Goal: Task Accomplishment & Management: Use online tool/utility

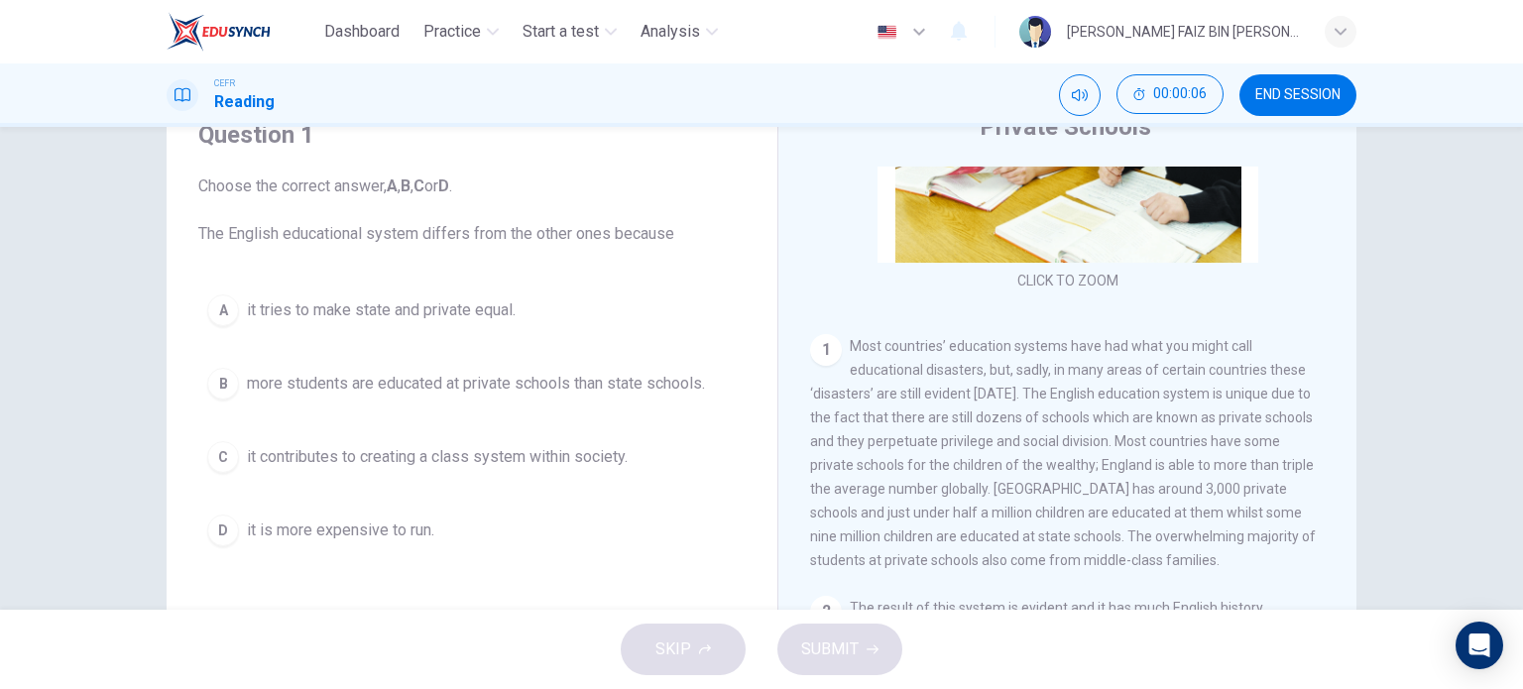
scroll to position [298, 0]
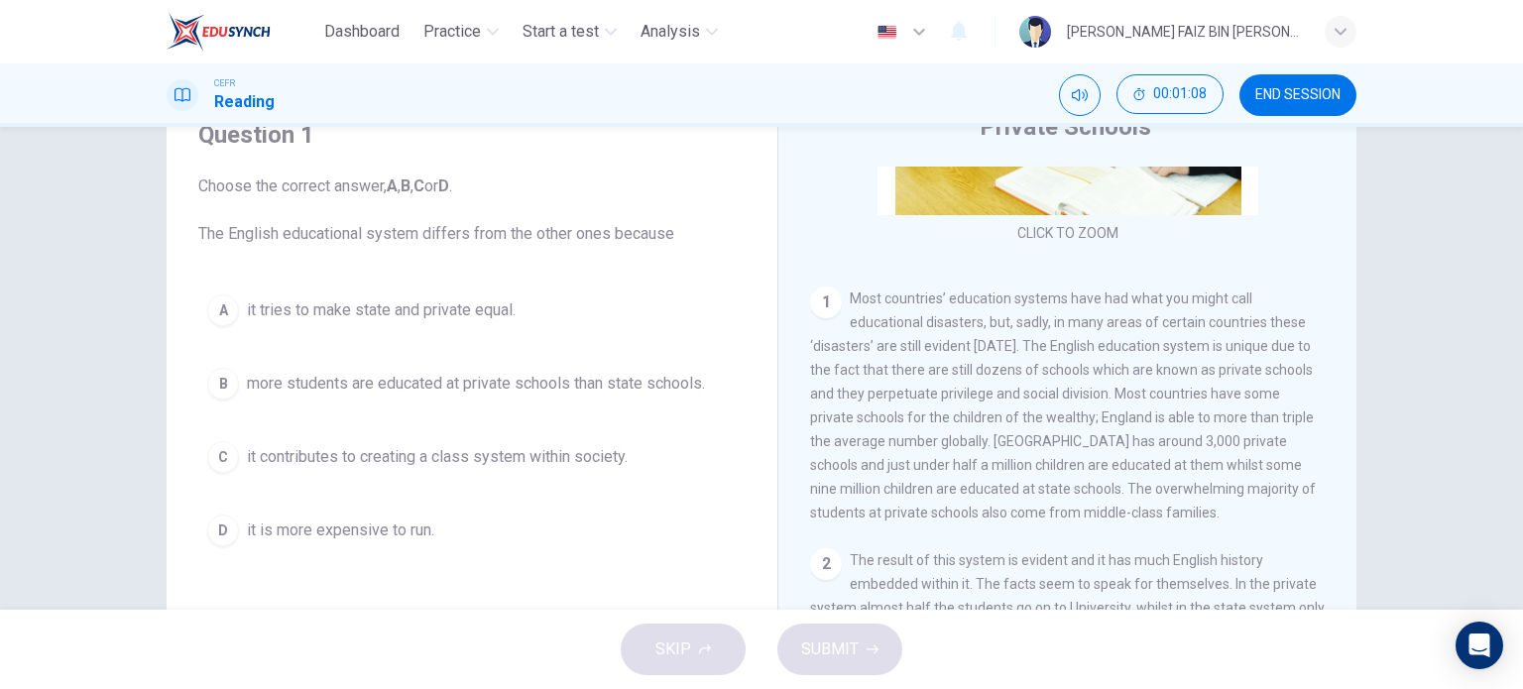
click at [482, 390] on span "more students are educated at private schools than state schools." at bounding box center [476, 384] width 458 height 24
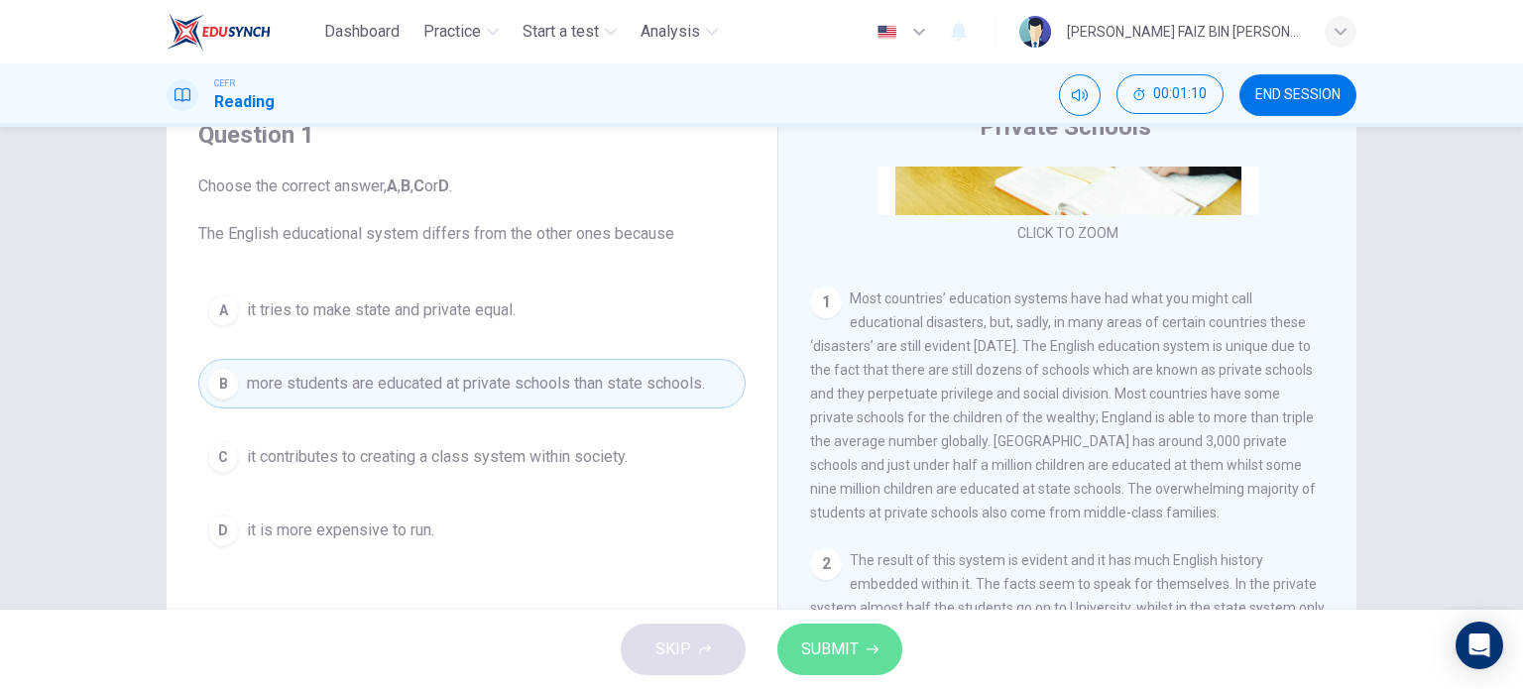
click at [842, 642] on span "SUBMIT" at bounding box center [830, 650] width 58 height 28
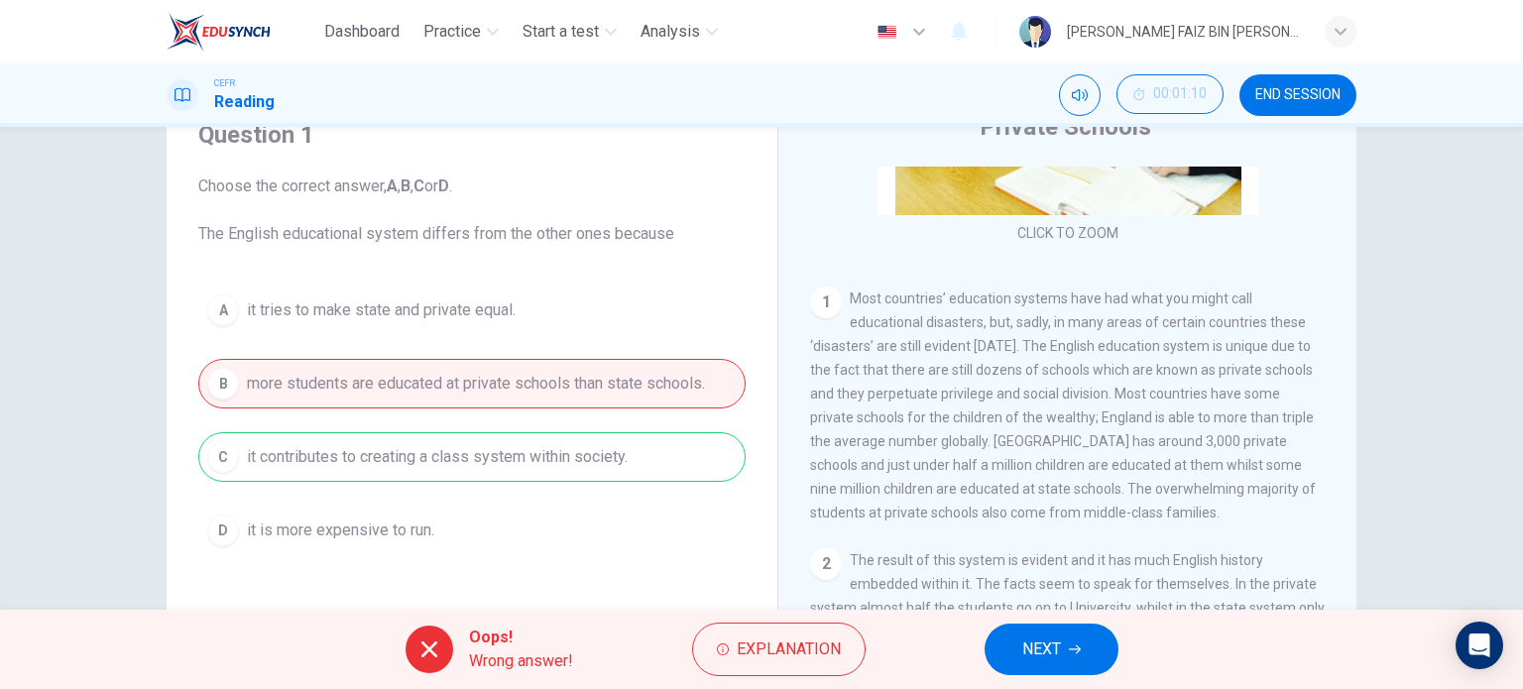
click at [1032, 631] on button "NEXT" at bounding box center [1052, 650] width 134 height 52
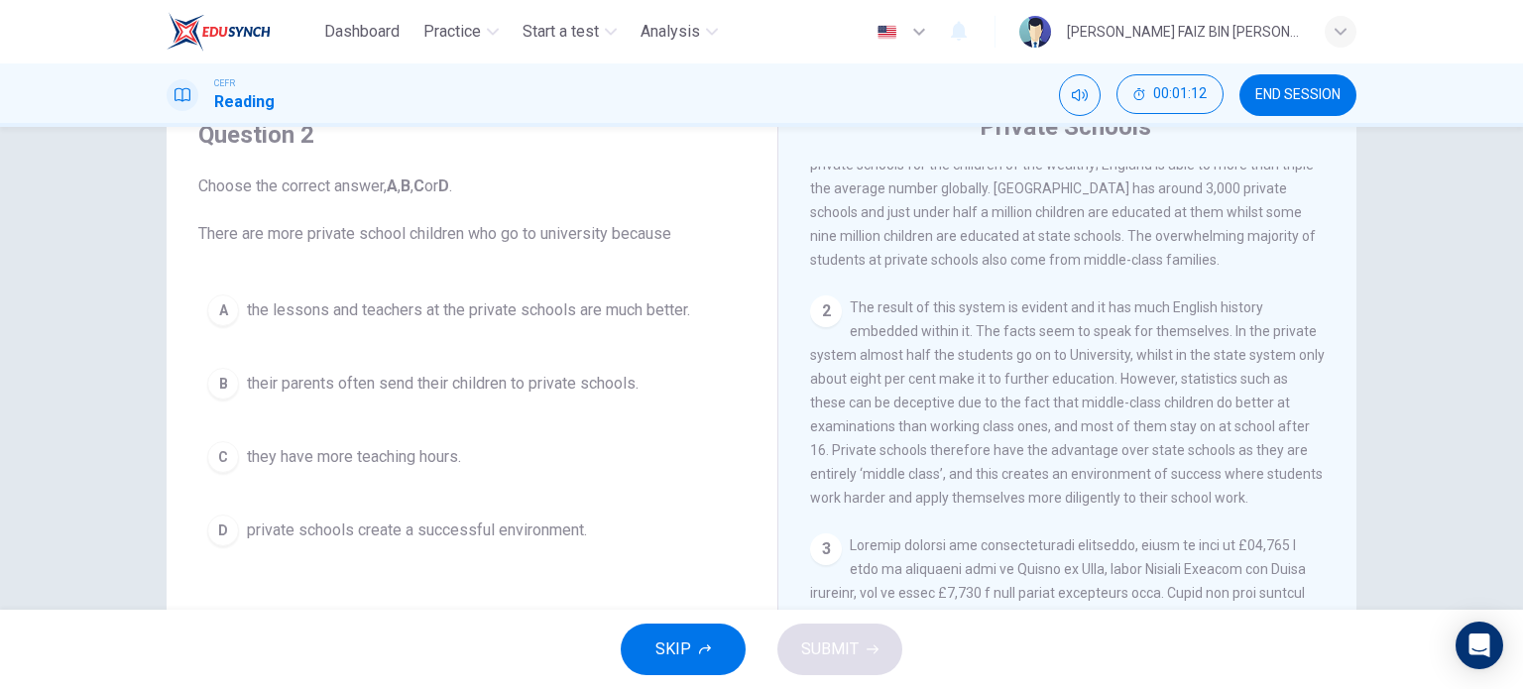
scroll to position [595, 0]
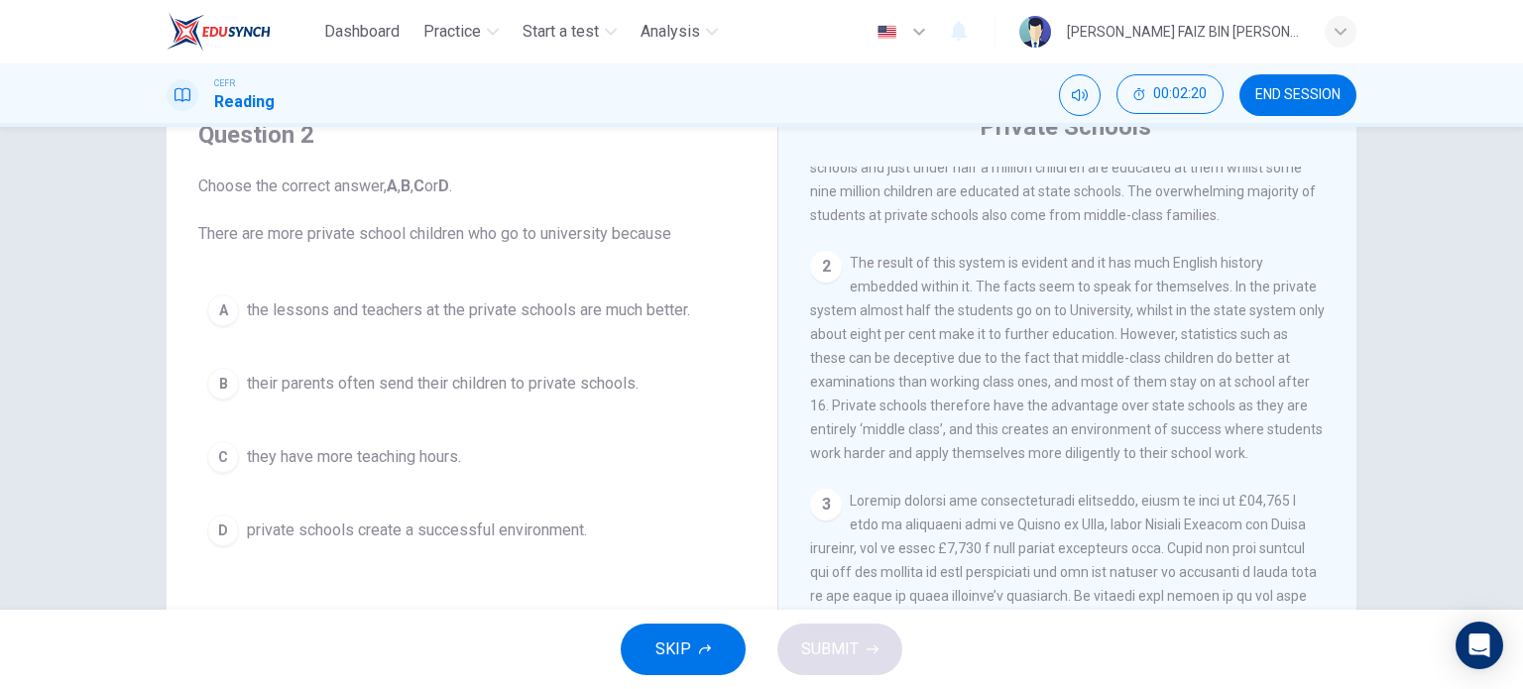
click at [405, 519] on span "private schools create a successful environment." at bounding box center [417, 531] width 340 height 24
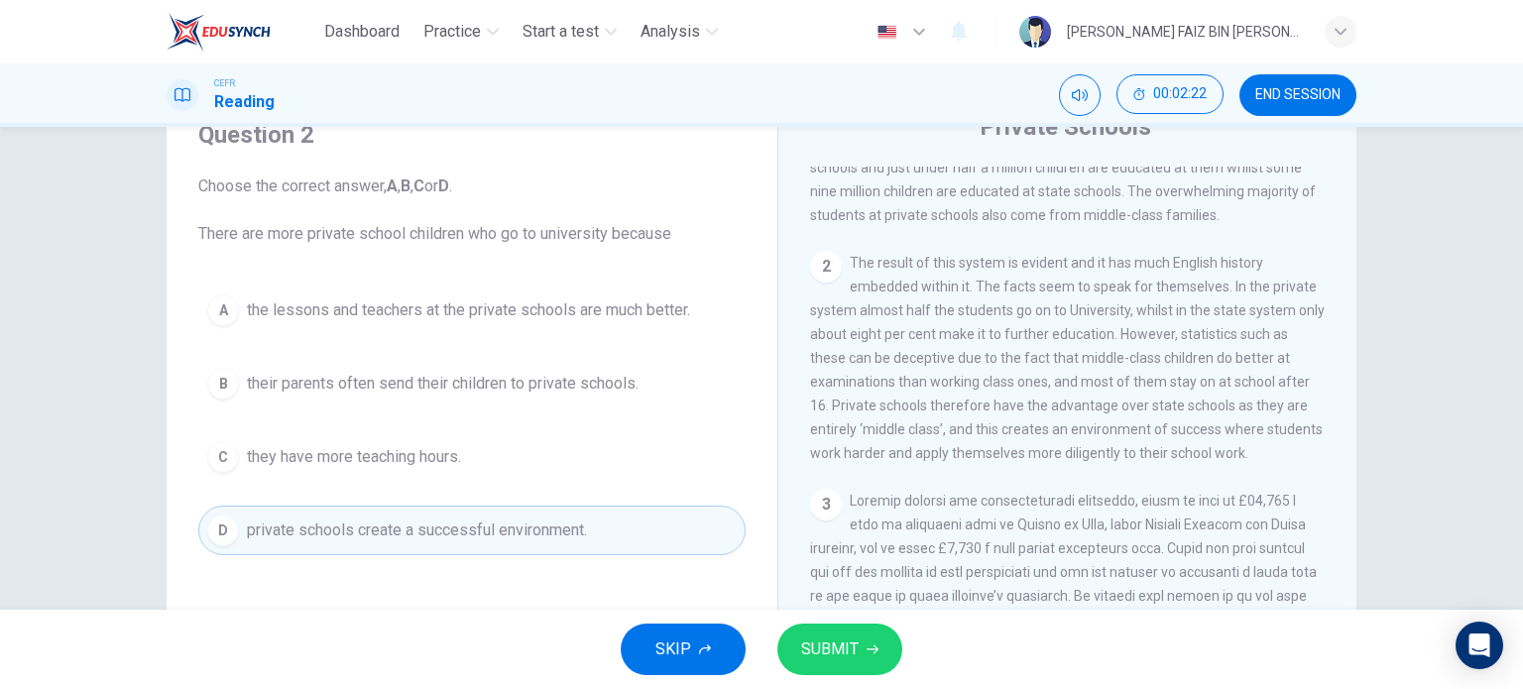
click at [854, 650] on span "SUBMIT" at bounding box center [830, 650] width 58 height 28
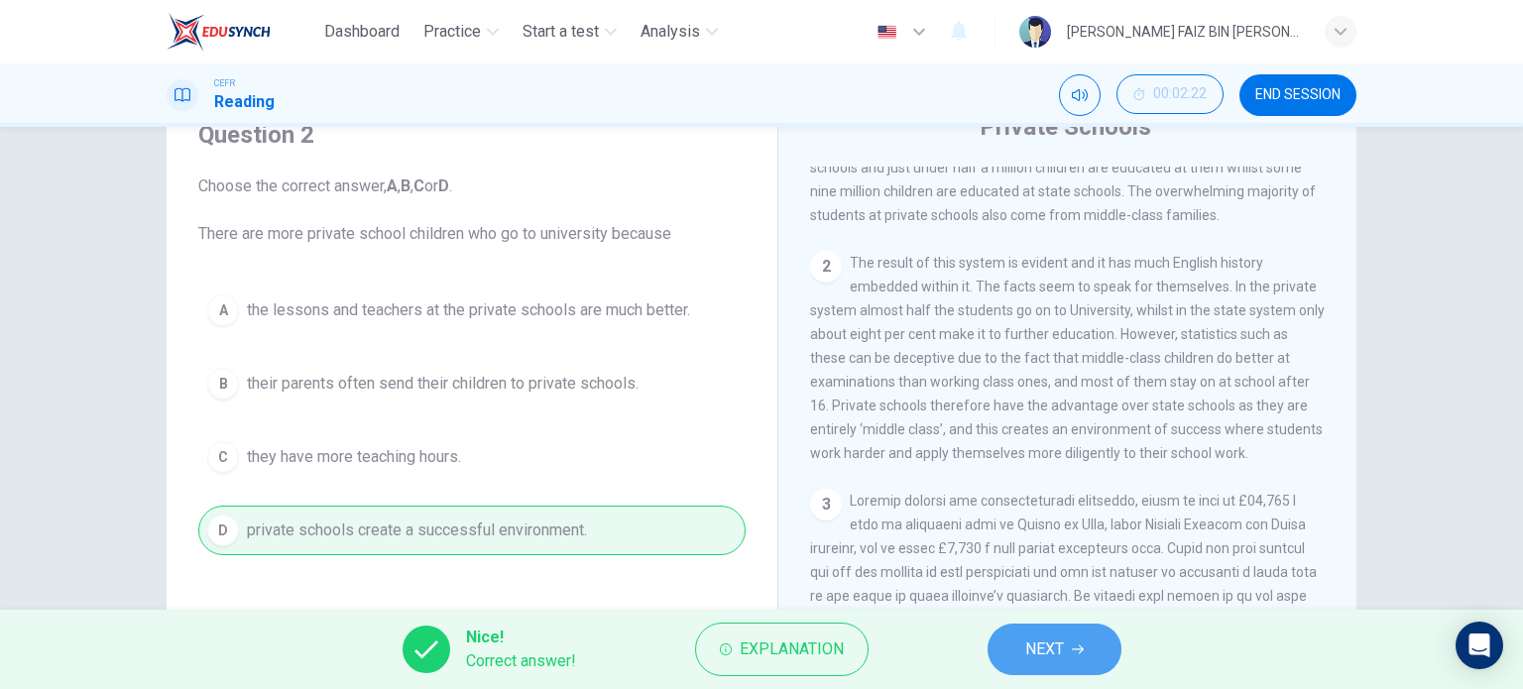
click at [1083, 646] on icon "button" at bounding box center [1078, 650] width 12 height 12
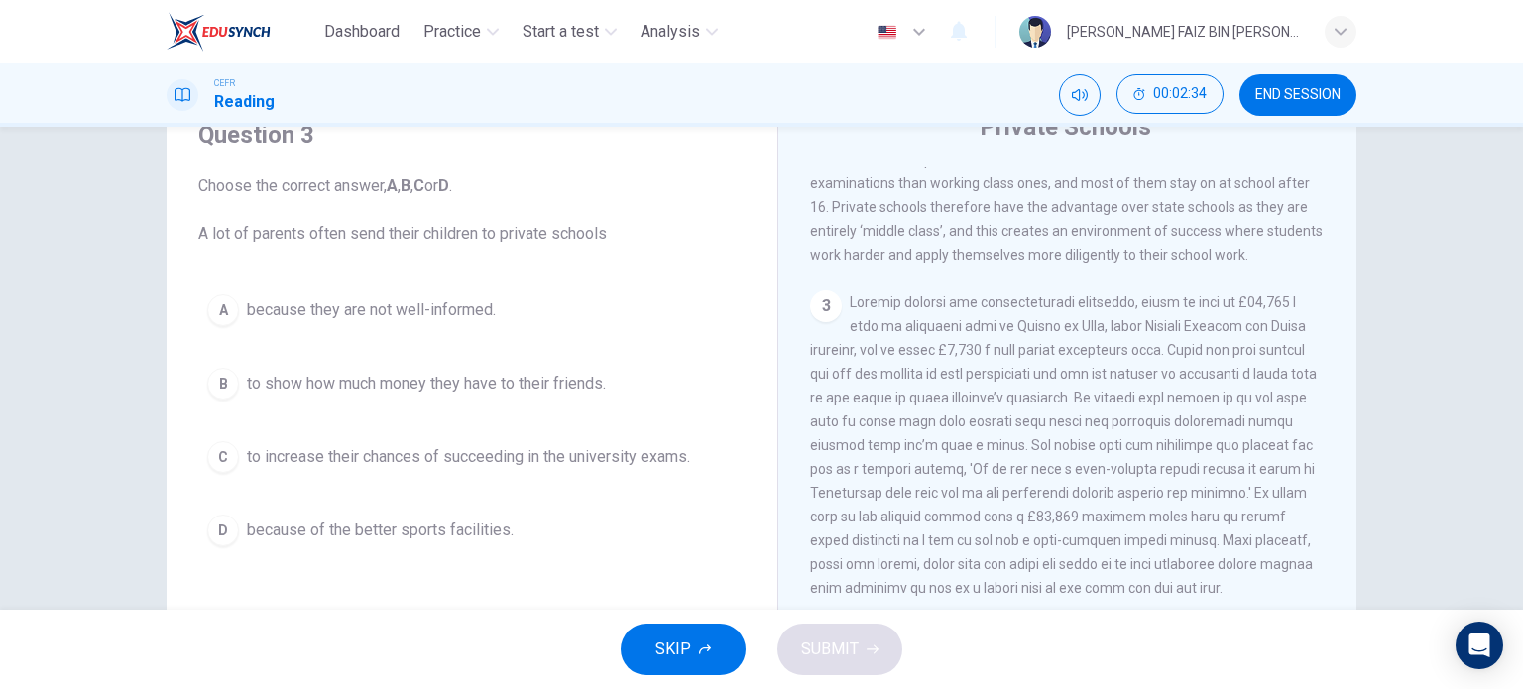
scroll to position [893, 0]
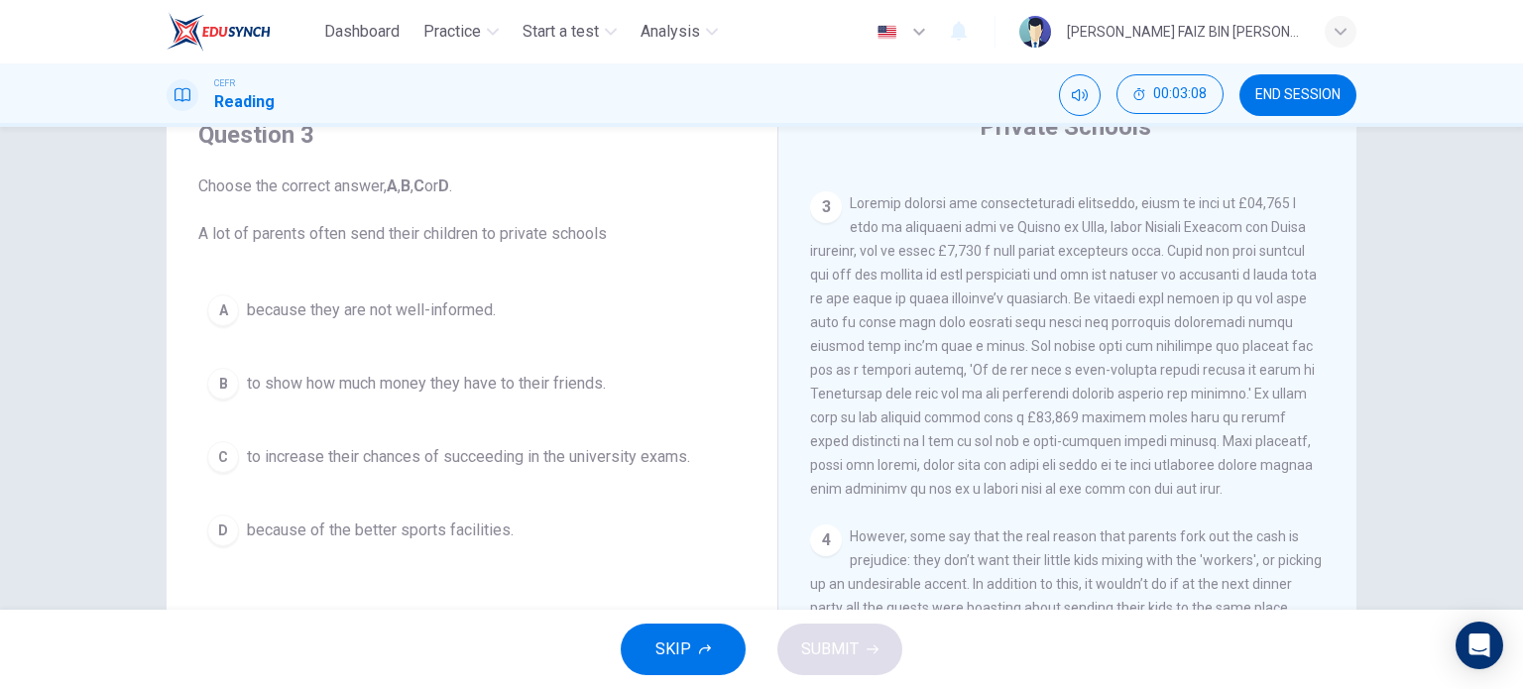
click at [440, 458] on span "to increase their chances of succeeding in the university exams." at bounding box center [468, 457] width 443 height 24
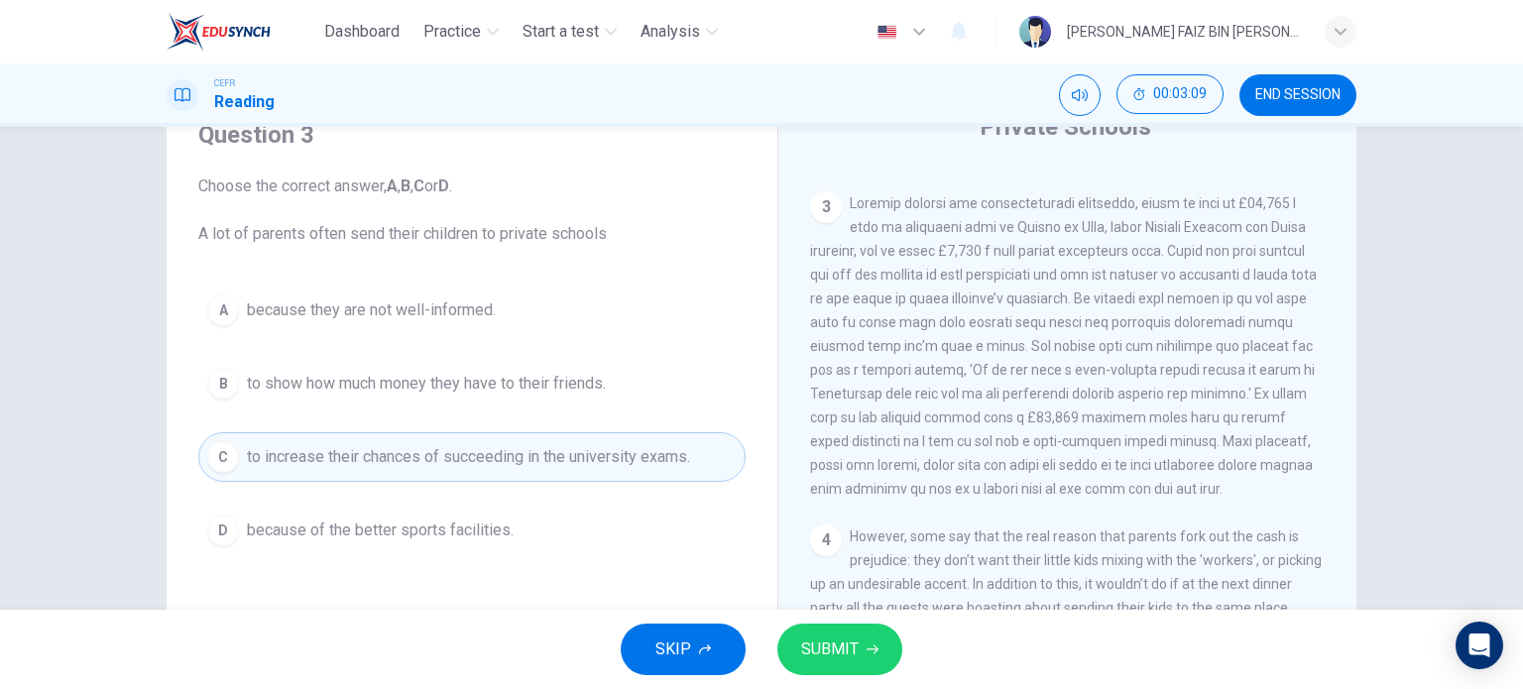
click at [868, 647] on icon "button" at bounding box center [873, 650] width 12 height 12
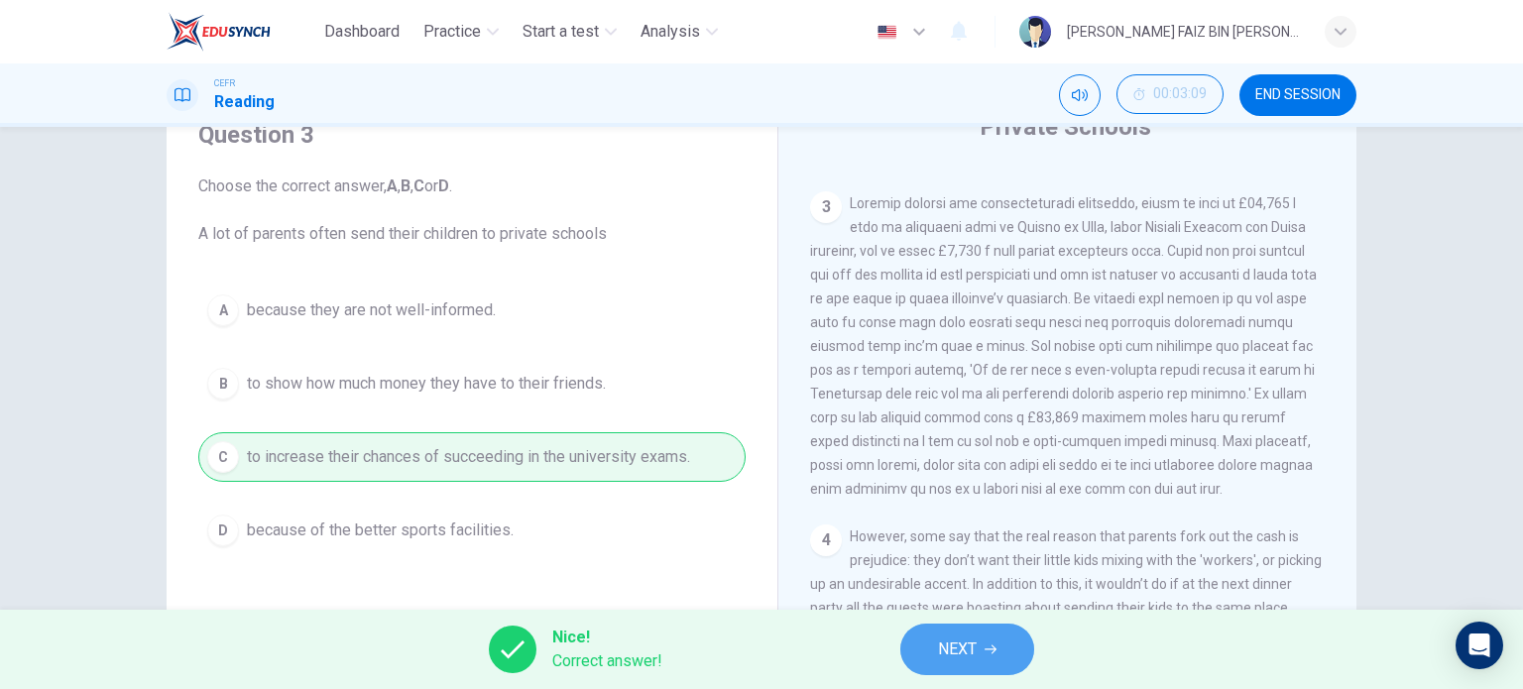
click at [956, 626] on button "NEXT" at bounding box center [967, 650] width 134 height 52
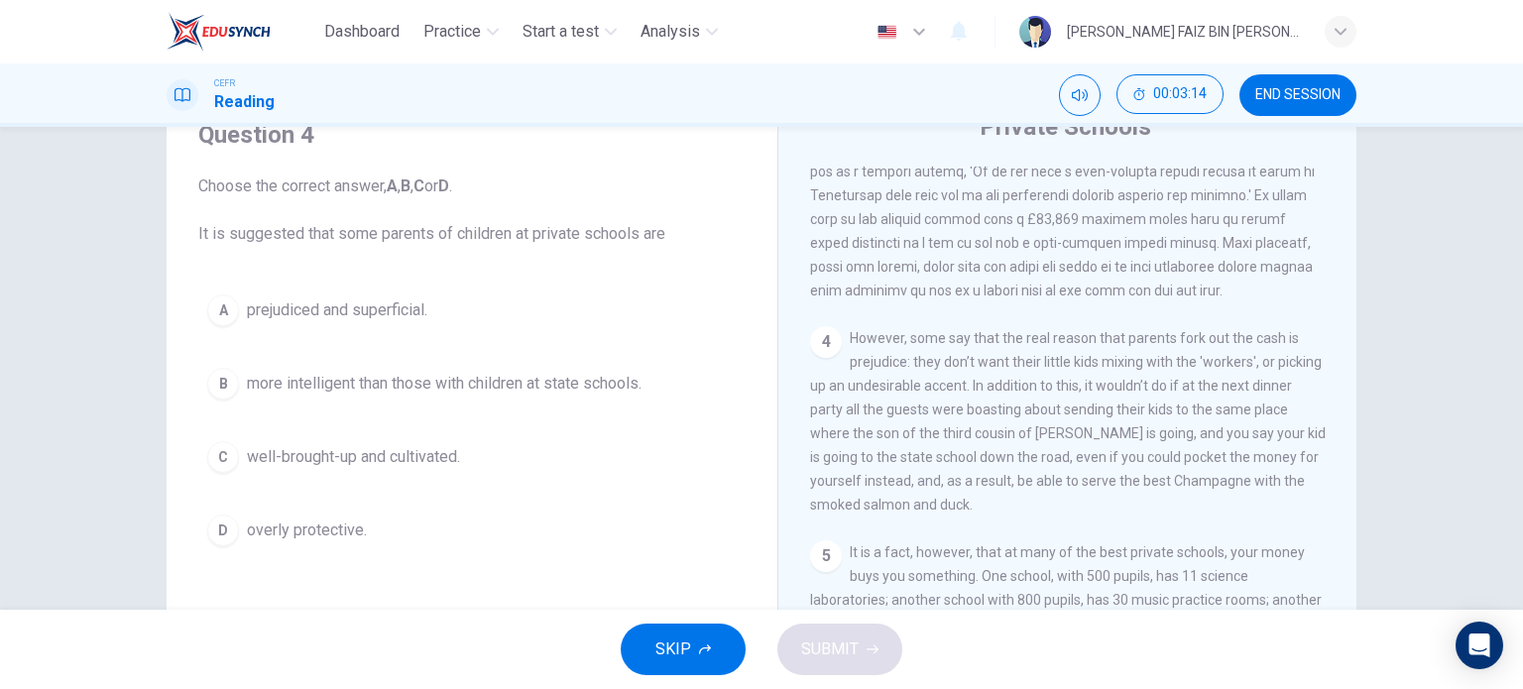
scroll to position [1190, 0]
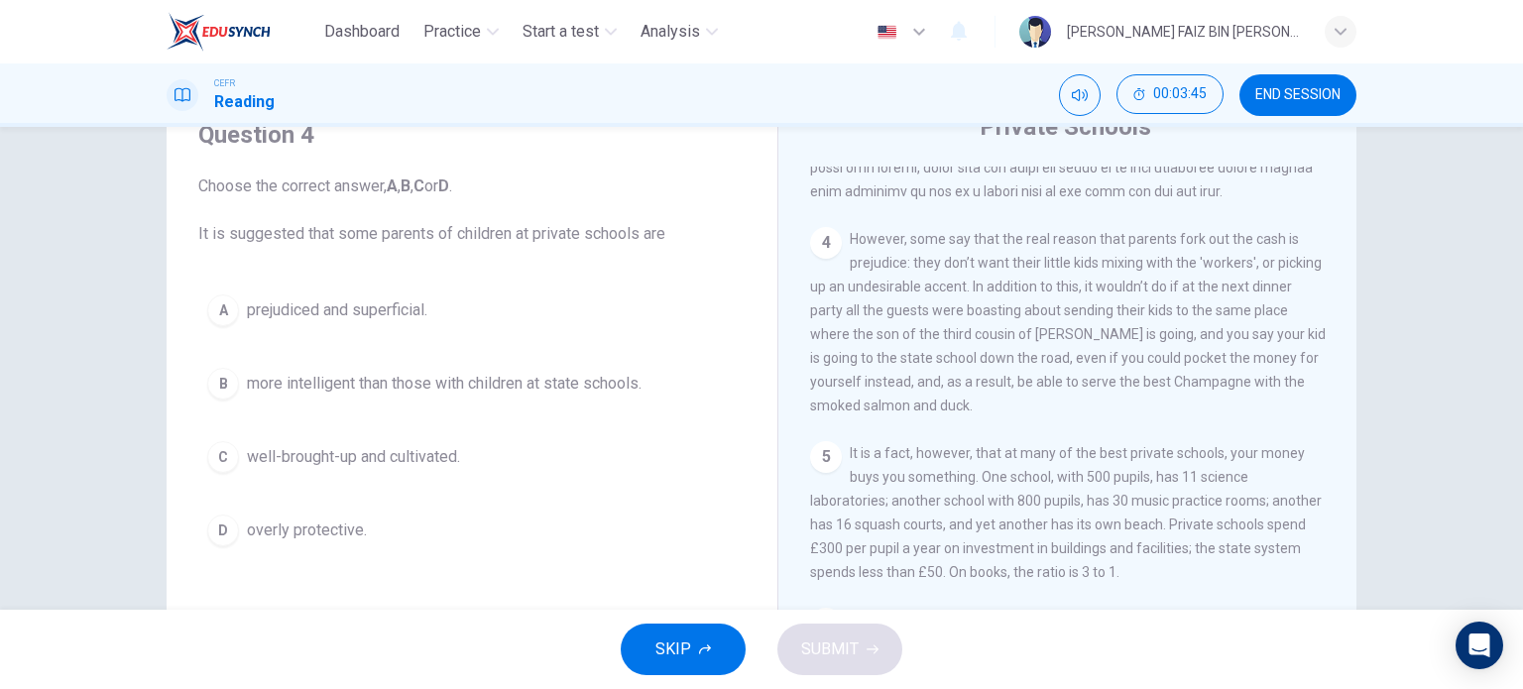
click at [295, 314] on span "prejudiced and superficial." at bounding box center [337, 310] width 180 height 24
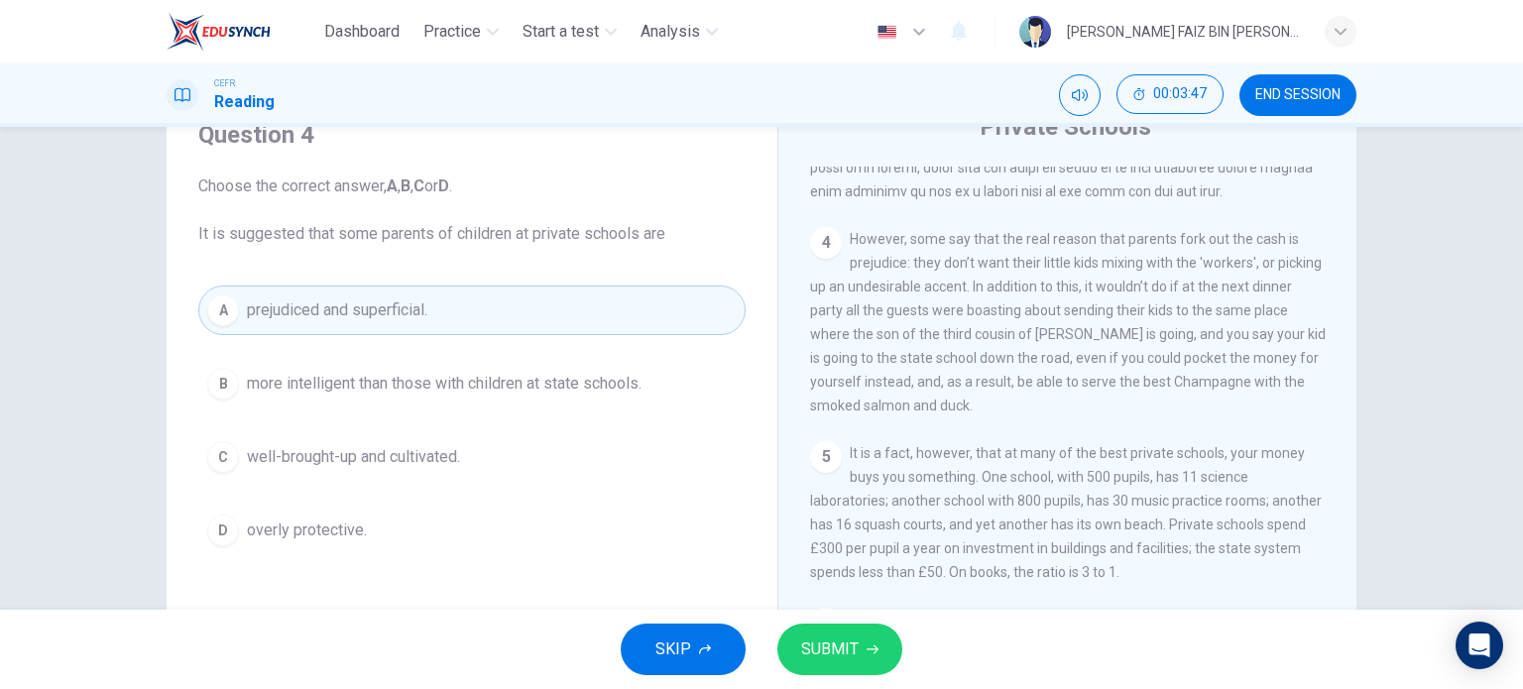
click at [826, 665] on button "SUBMIT" at bounding box center [839, 650] width 125 height 52
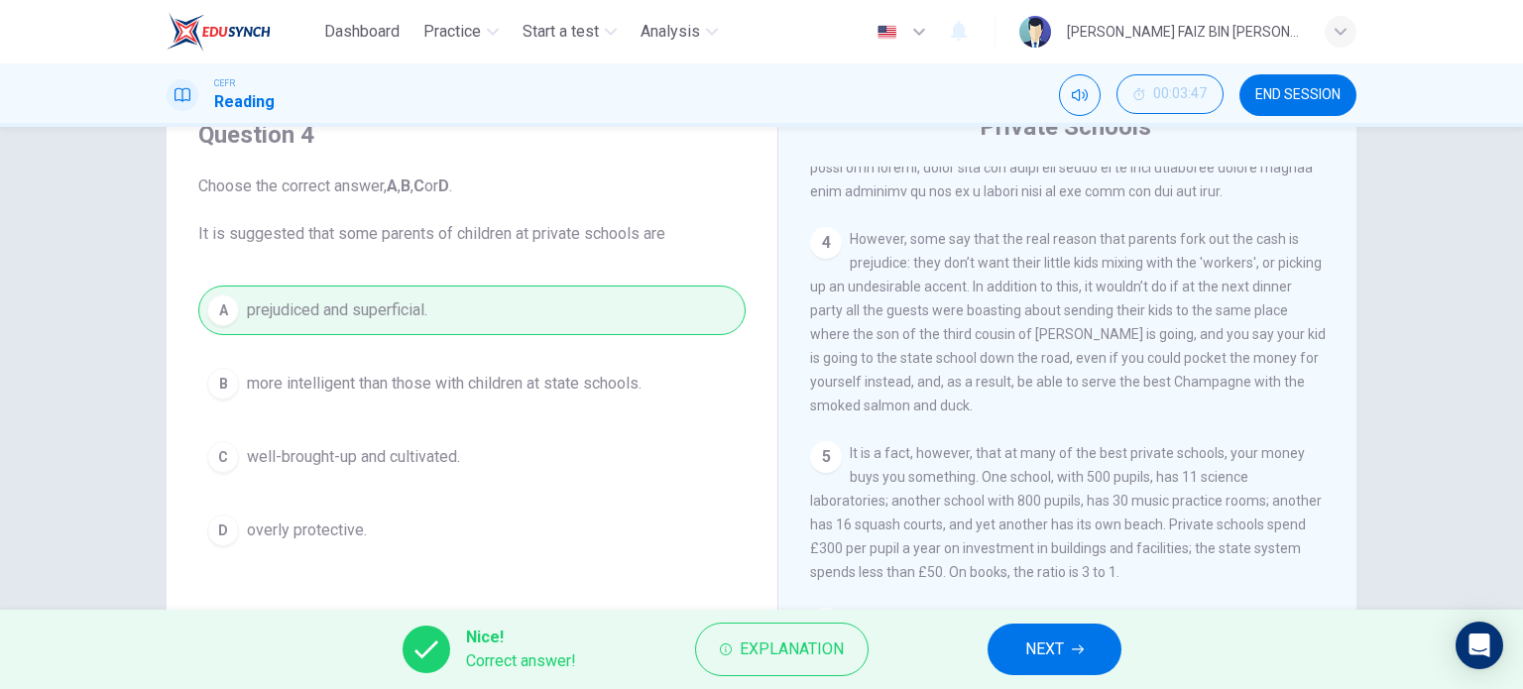
click at [1049, 657] on span "NEXT" at bounding box center [1044, 650] width 39 height 28
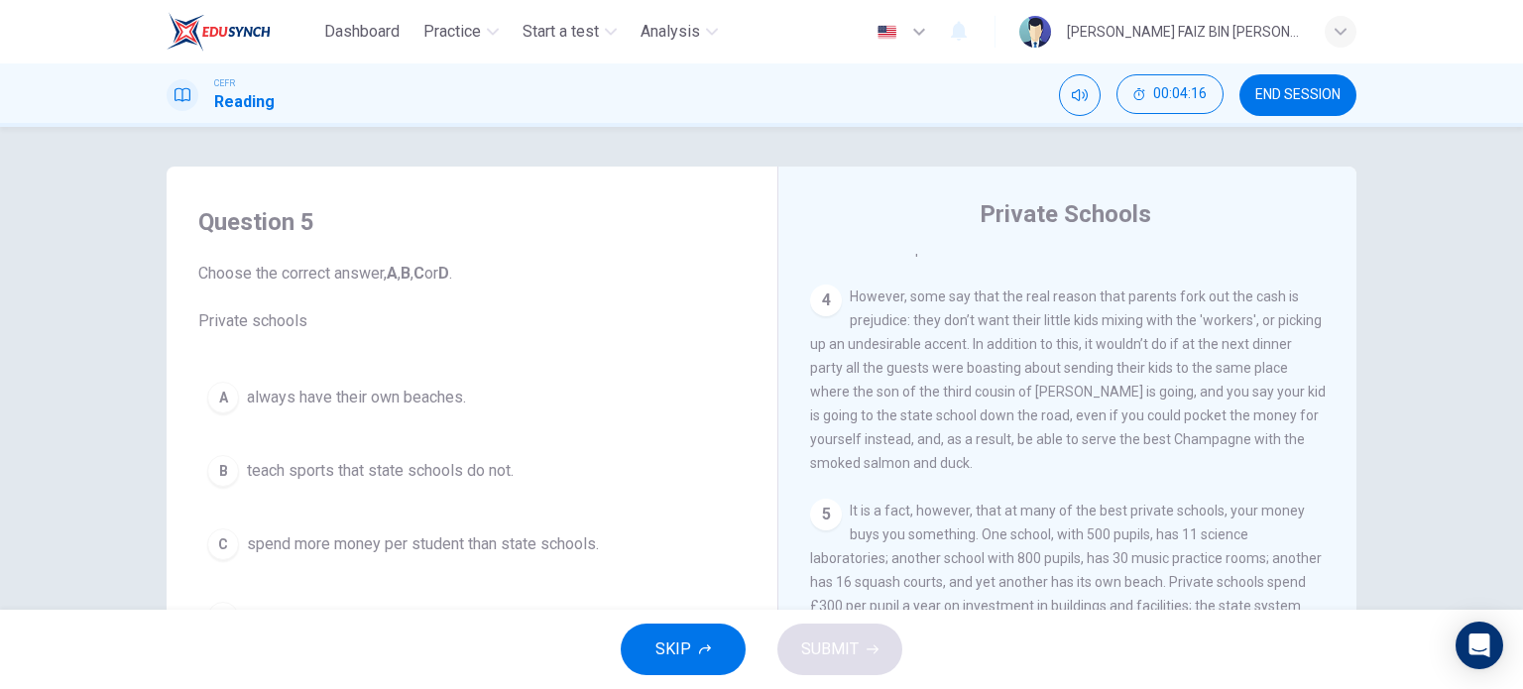
scroll to position [99, 0]
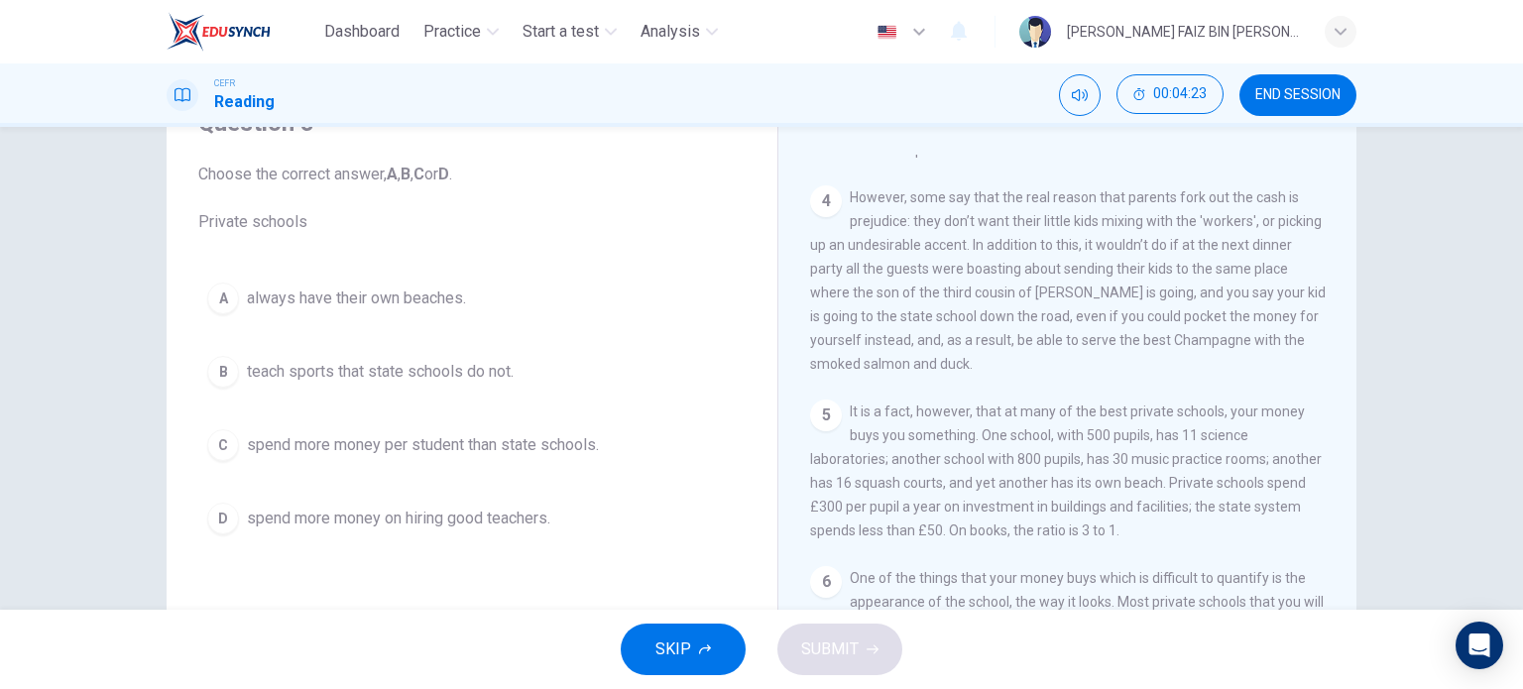
click at [317, 439] on span "spend more money per student than state schools." at bounding box center [423, 445] width 352 height 24
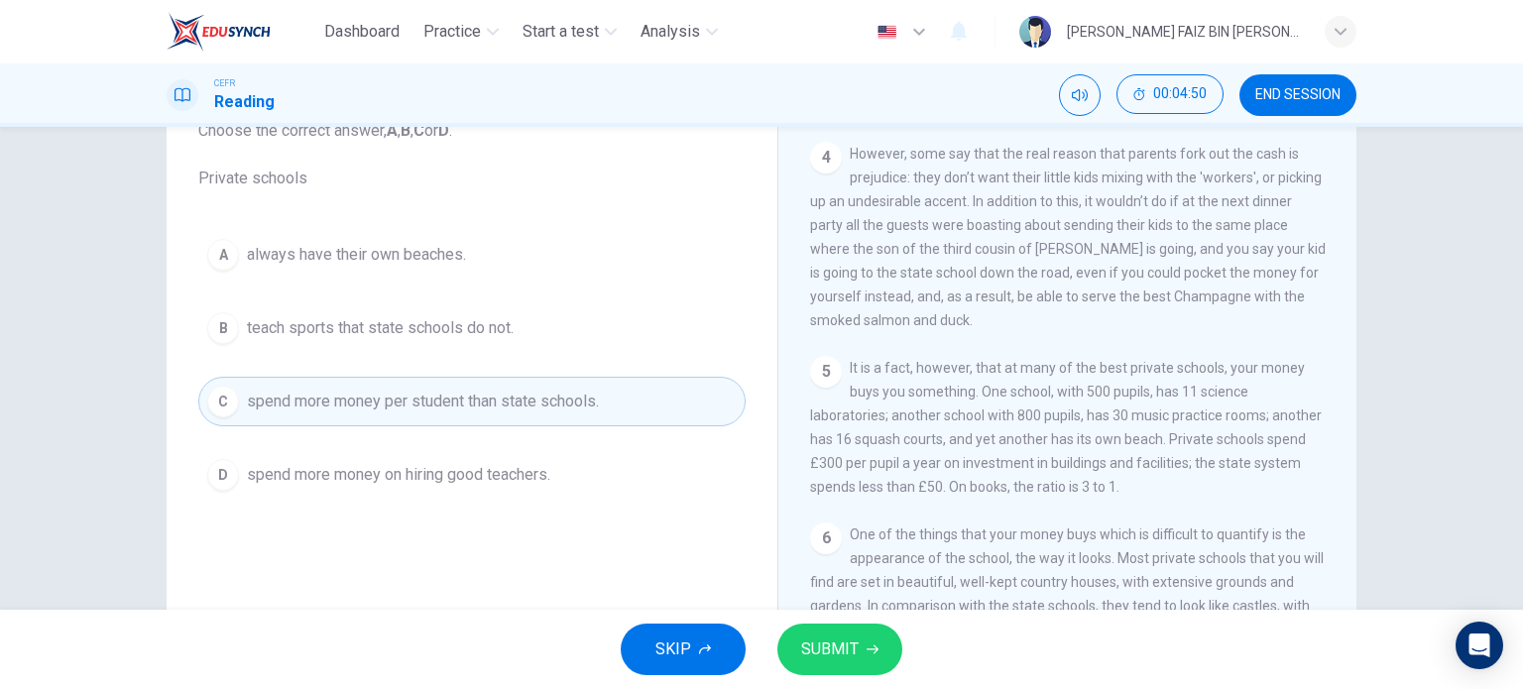
scroll to position [186, 0]
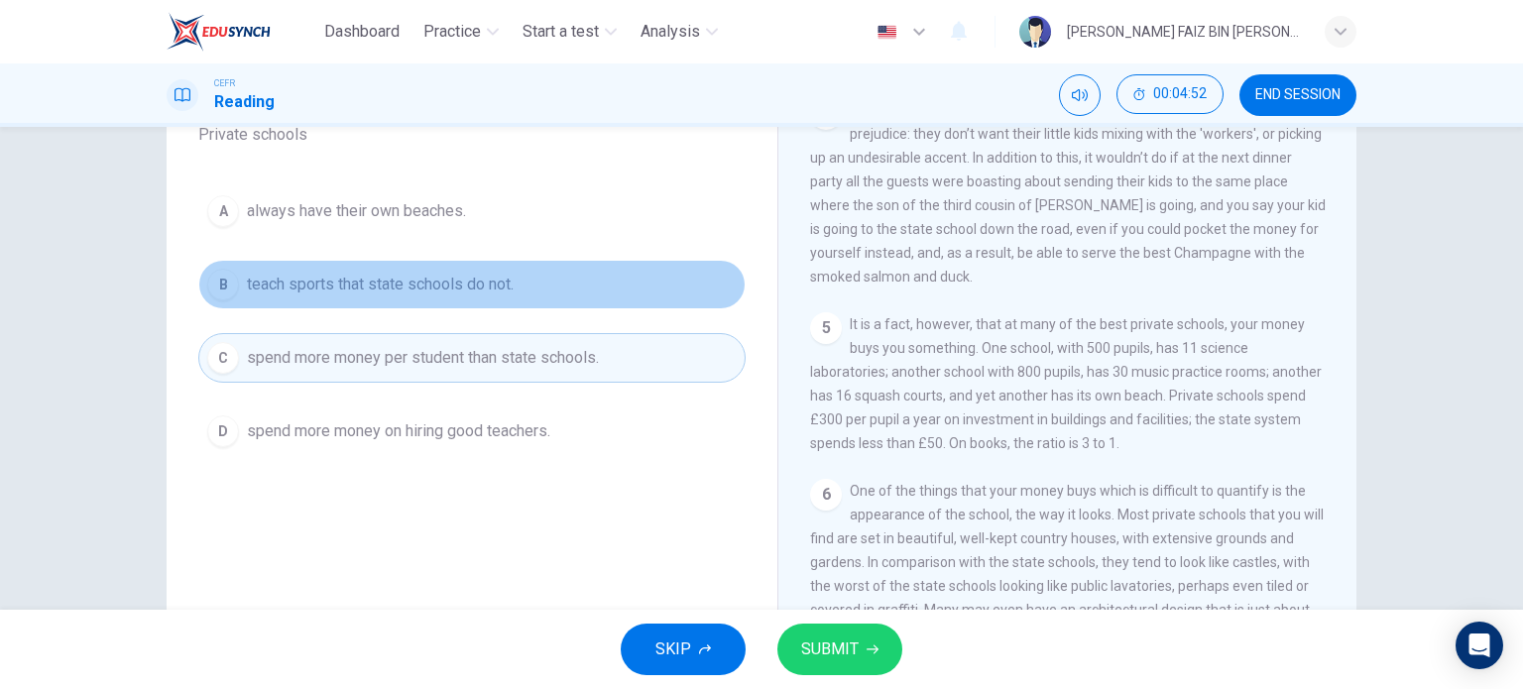
click at [512, 288] on span "teach sports that state schools do not." at bounding box center [380, 285] width 267 height 24
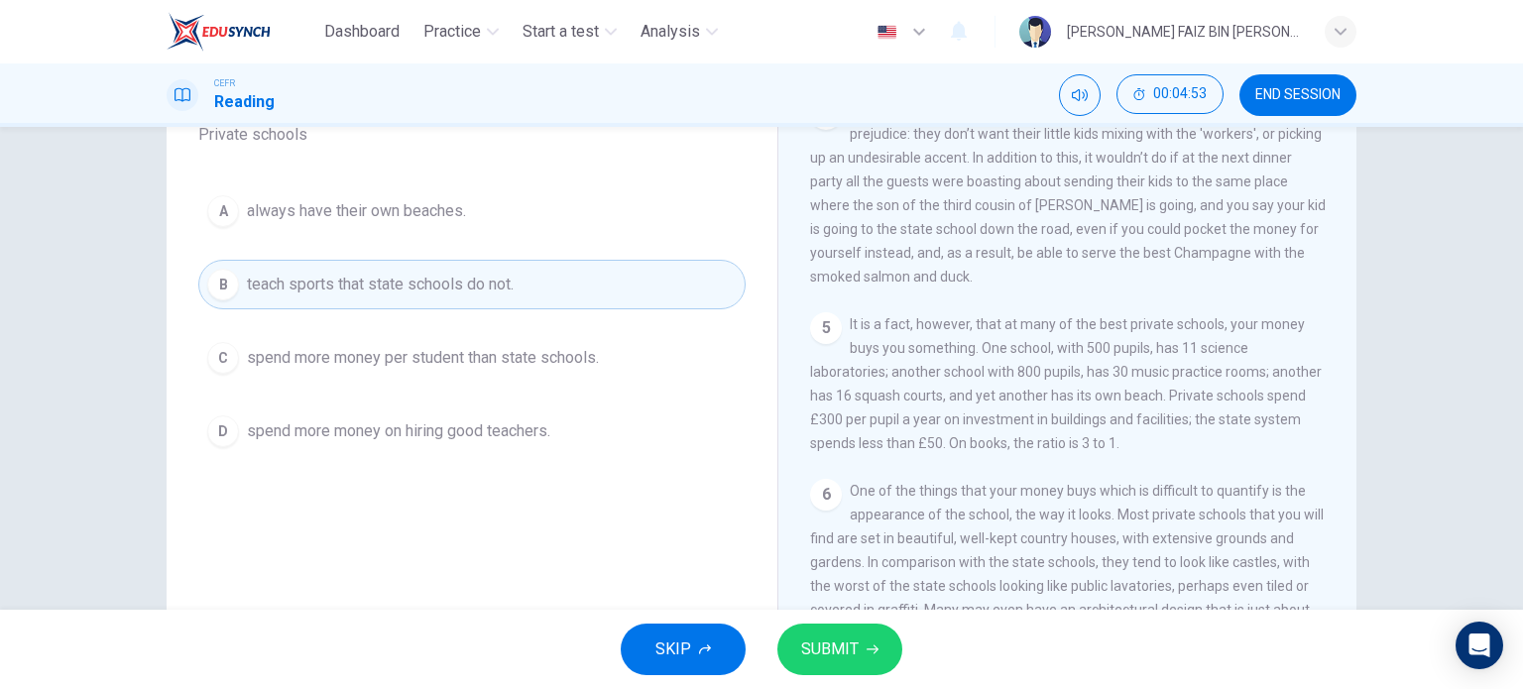
click at [504, 354] on span "spend more money per student than state schools." at bounding box center [423, 358] width 352 height 24
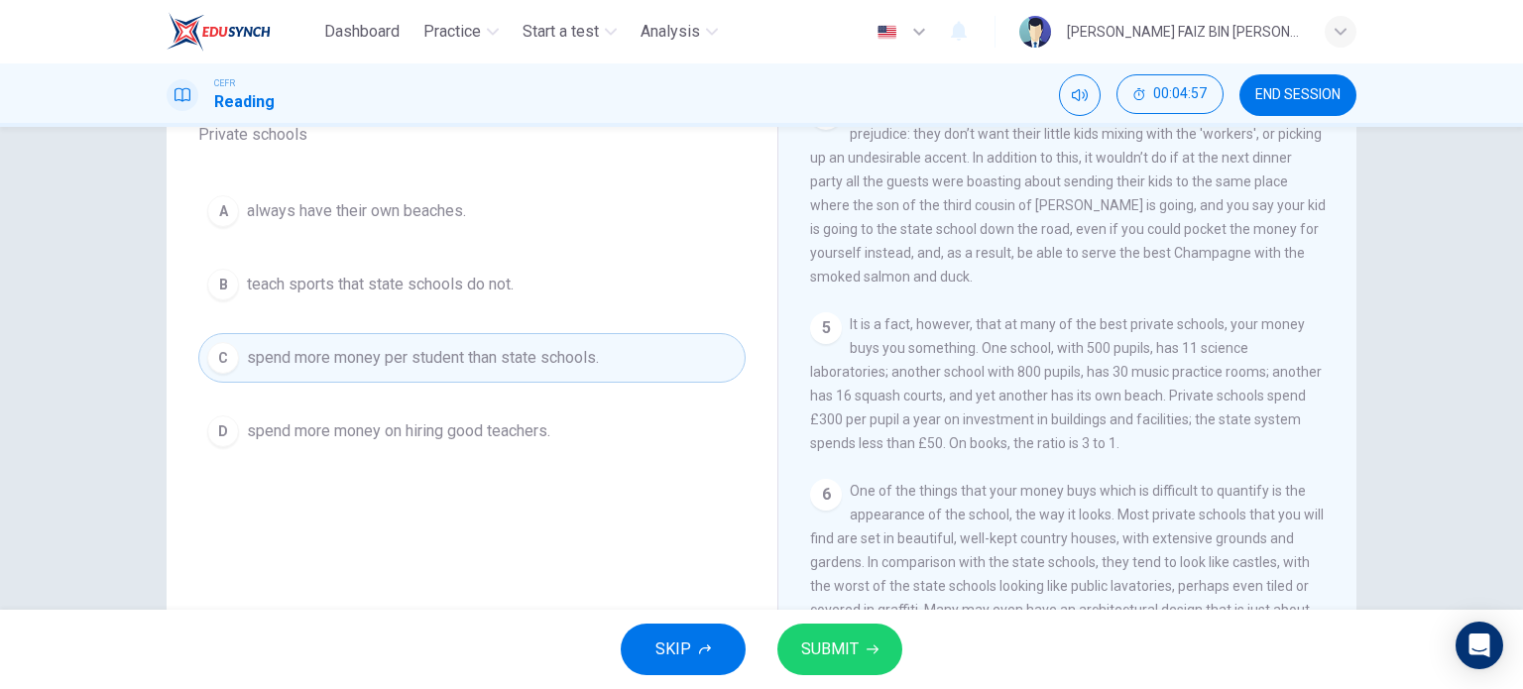
click at [869, 658] on button "SUBMIT" at bounding box center [839, 650] width 125 height 52
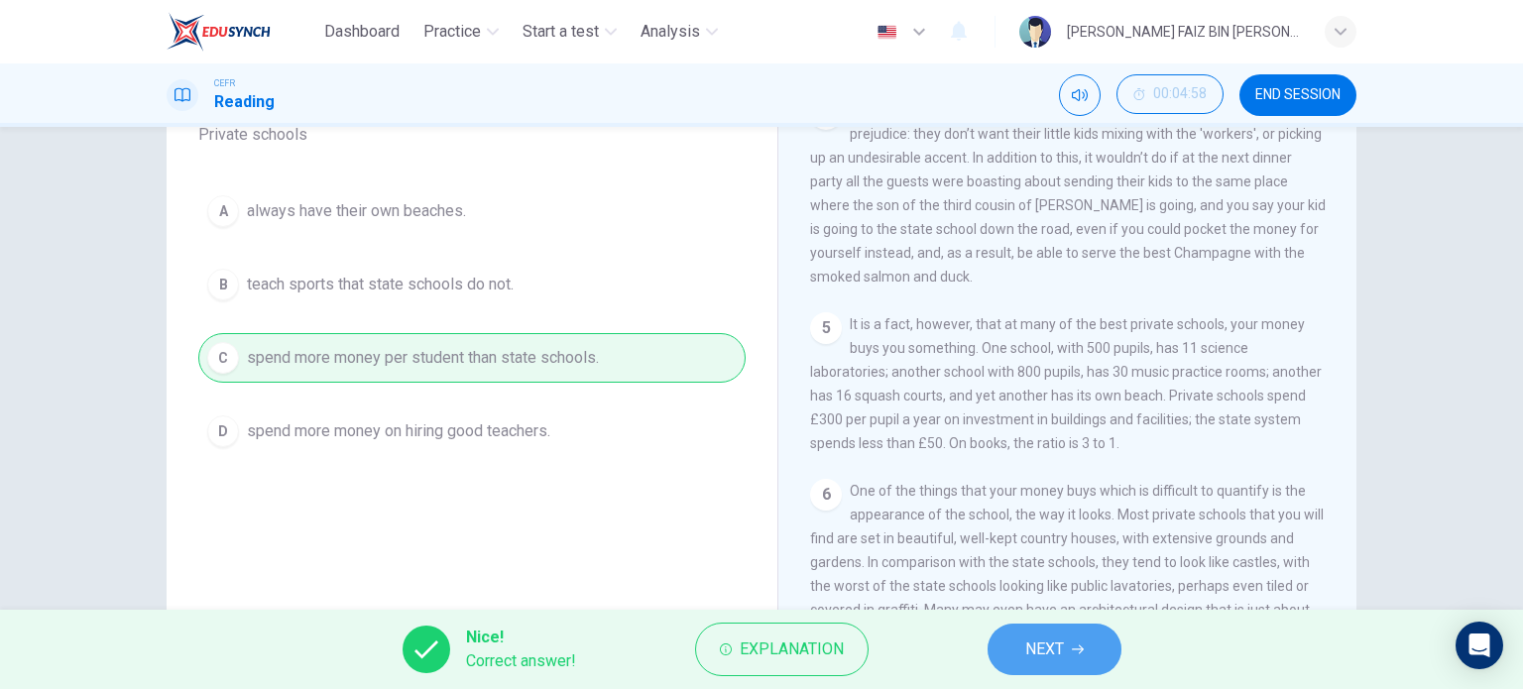
click at [1035, 644] on span "NEXT" at bounding box center [1044, 650] width 39 height 28
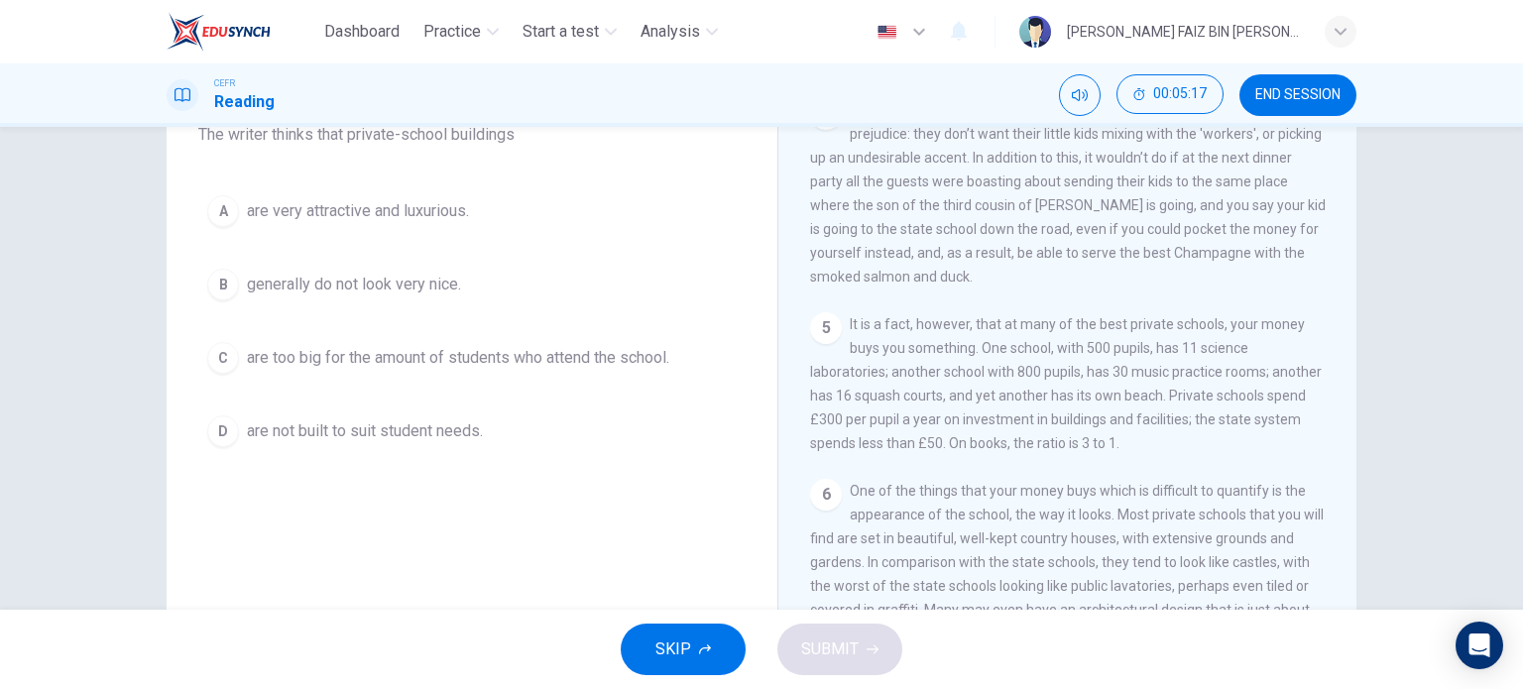
scroll to position [87, 0]
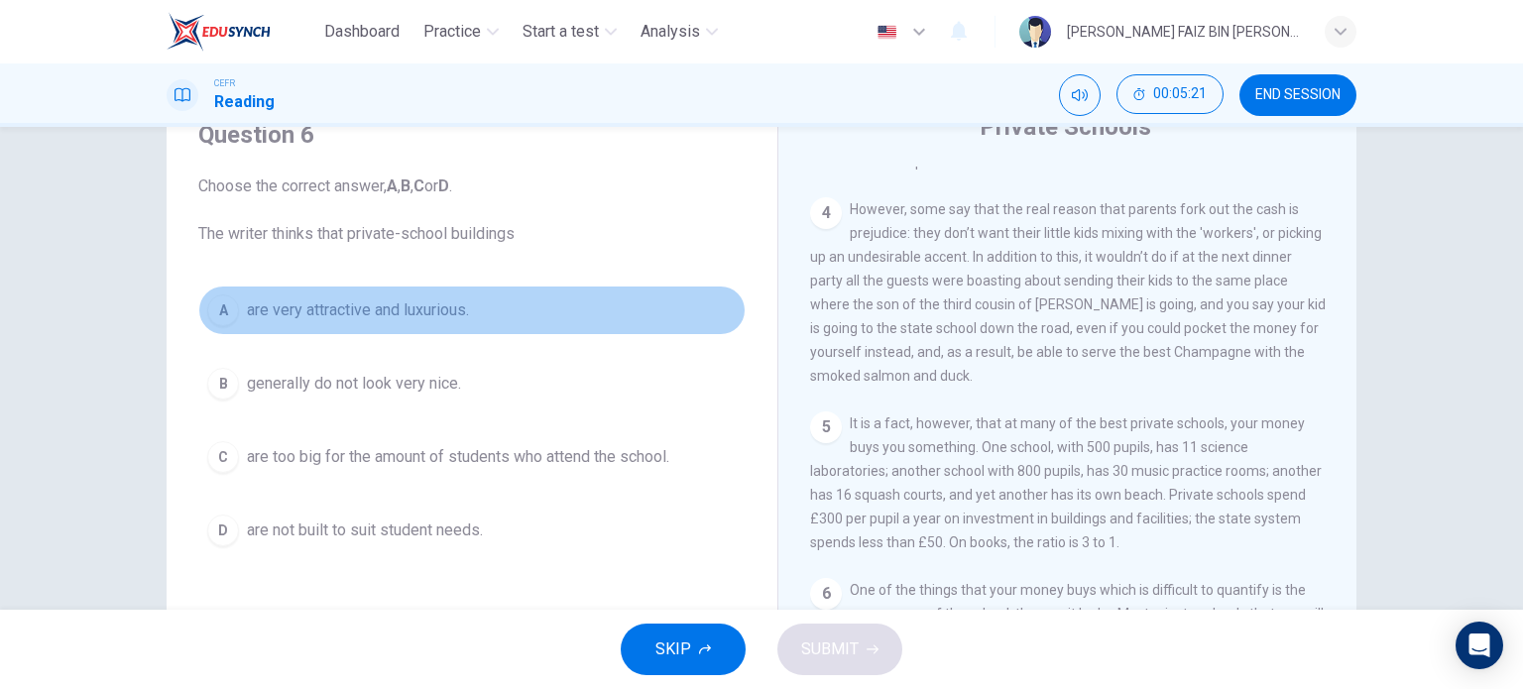
click at [427, 320] on span "are very attractive and luxurious." at bounding box center [358, 310] width 222 height 24
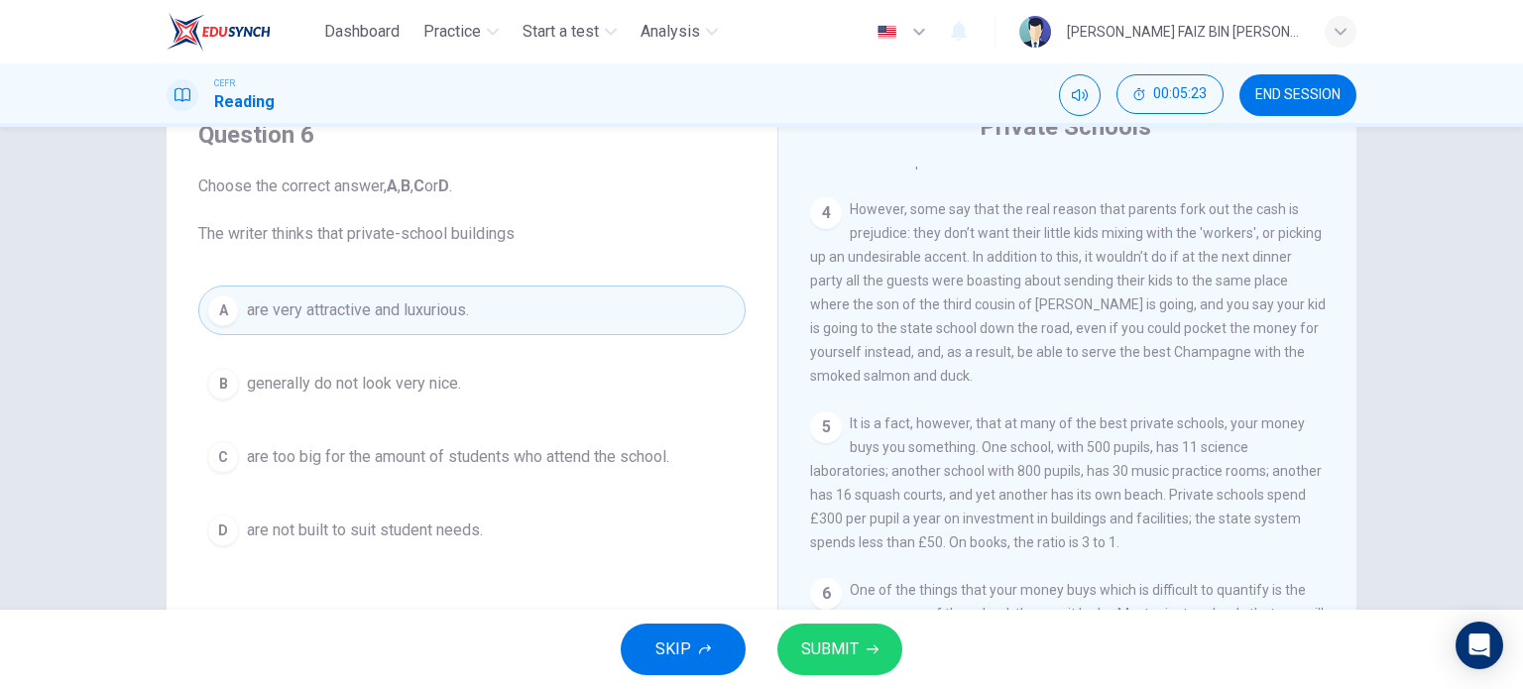
click at [847, 646] on span "SUBMIT" at bounding box center [830, 650] width 58 height 28
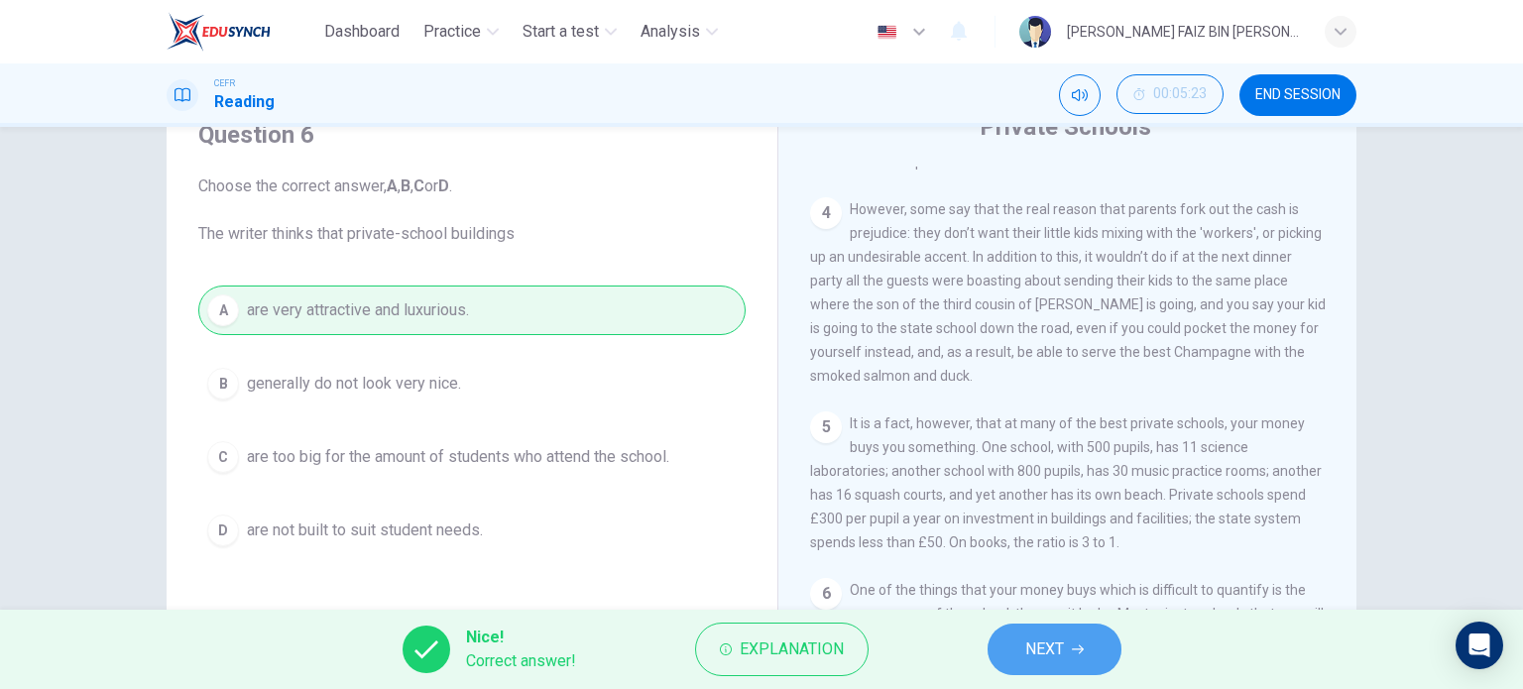
click at [1013, 634] on button "NEXT" at bounding box center [1055, 650] width 134 height 52
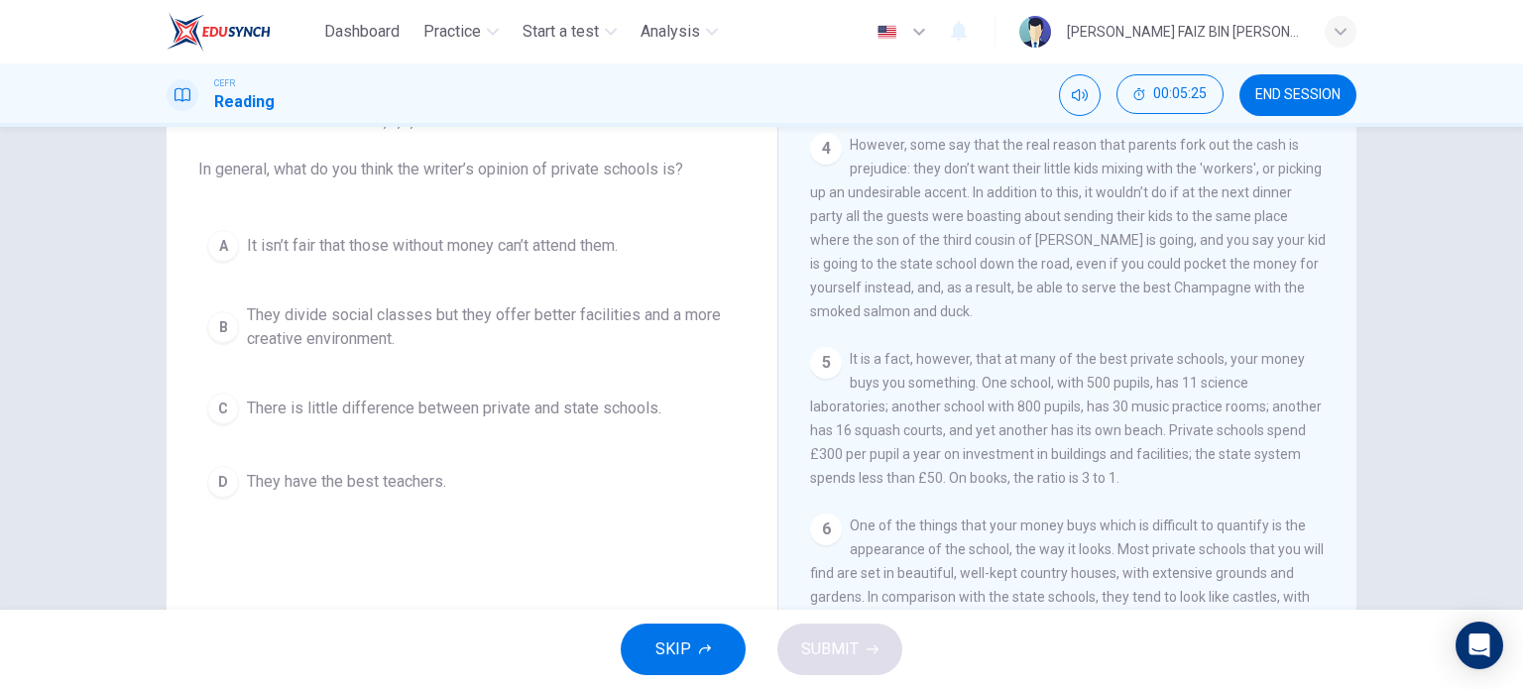
scroll to position [186, 0]
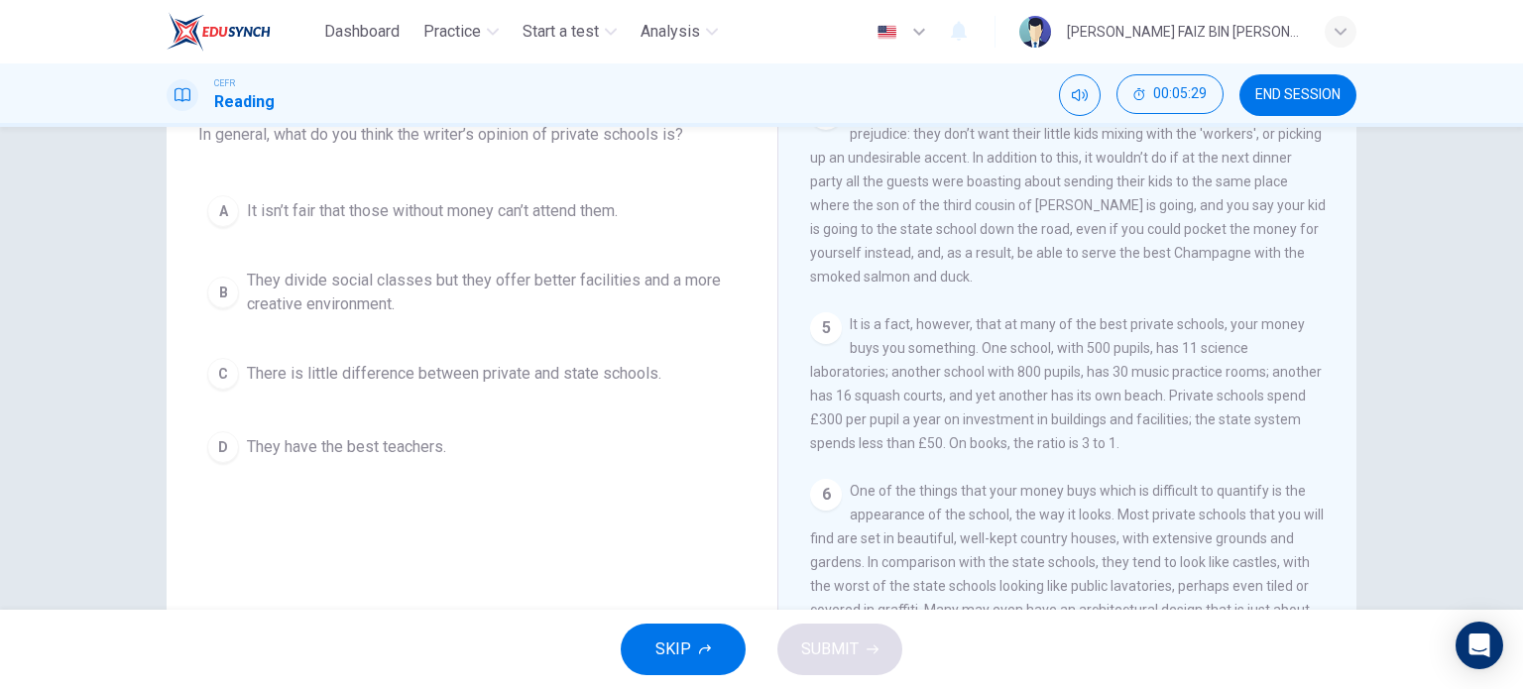
click at [551, 286] on span "They divide social classes but they offer better facilities and a more creative…" at bounding box center [492, 293] width 490 height 48
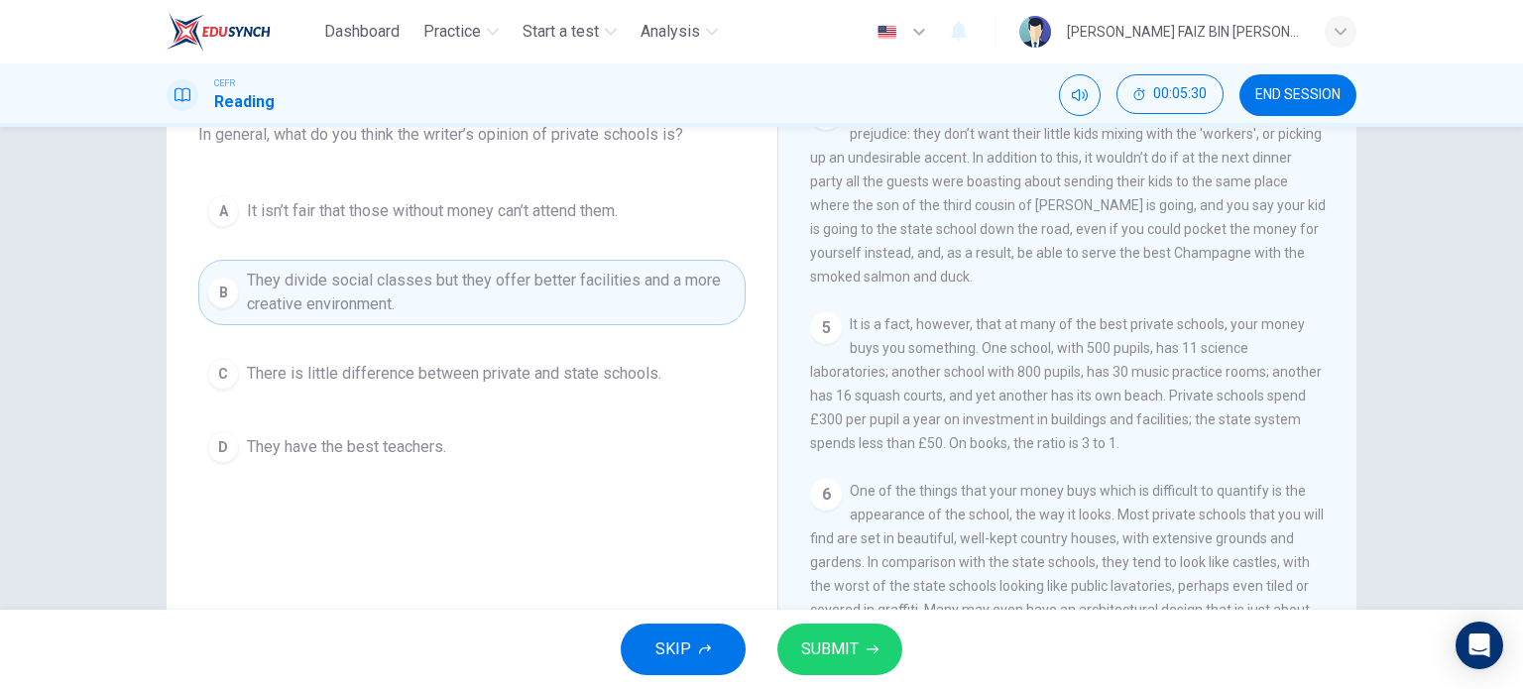
click at [832, 665] on button "SUBMIT" at bounding box center [839, 650] width 125 height 52
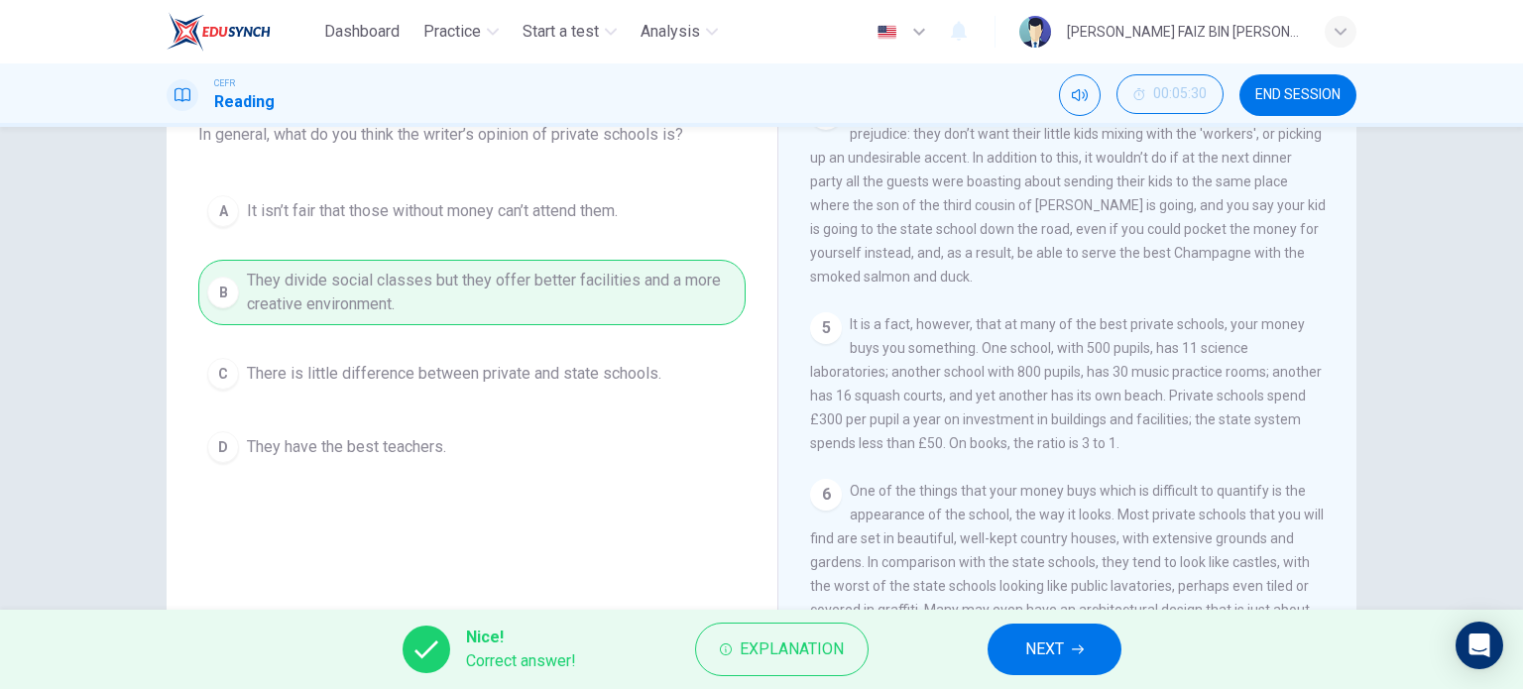
click at [1070, 664] on button "NEXT" at bounding box center [1055, 650] width 134 height 52
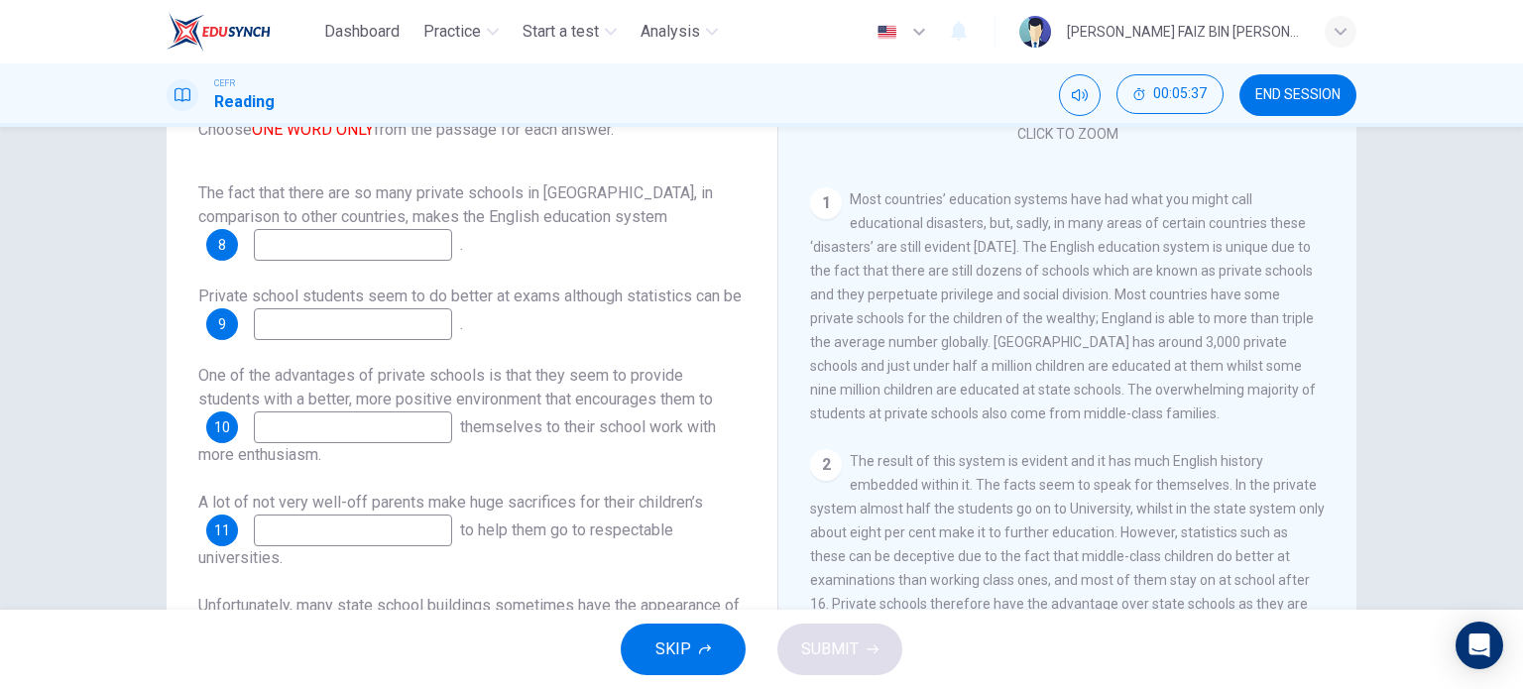
scroll to position [0, 0]
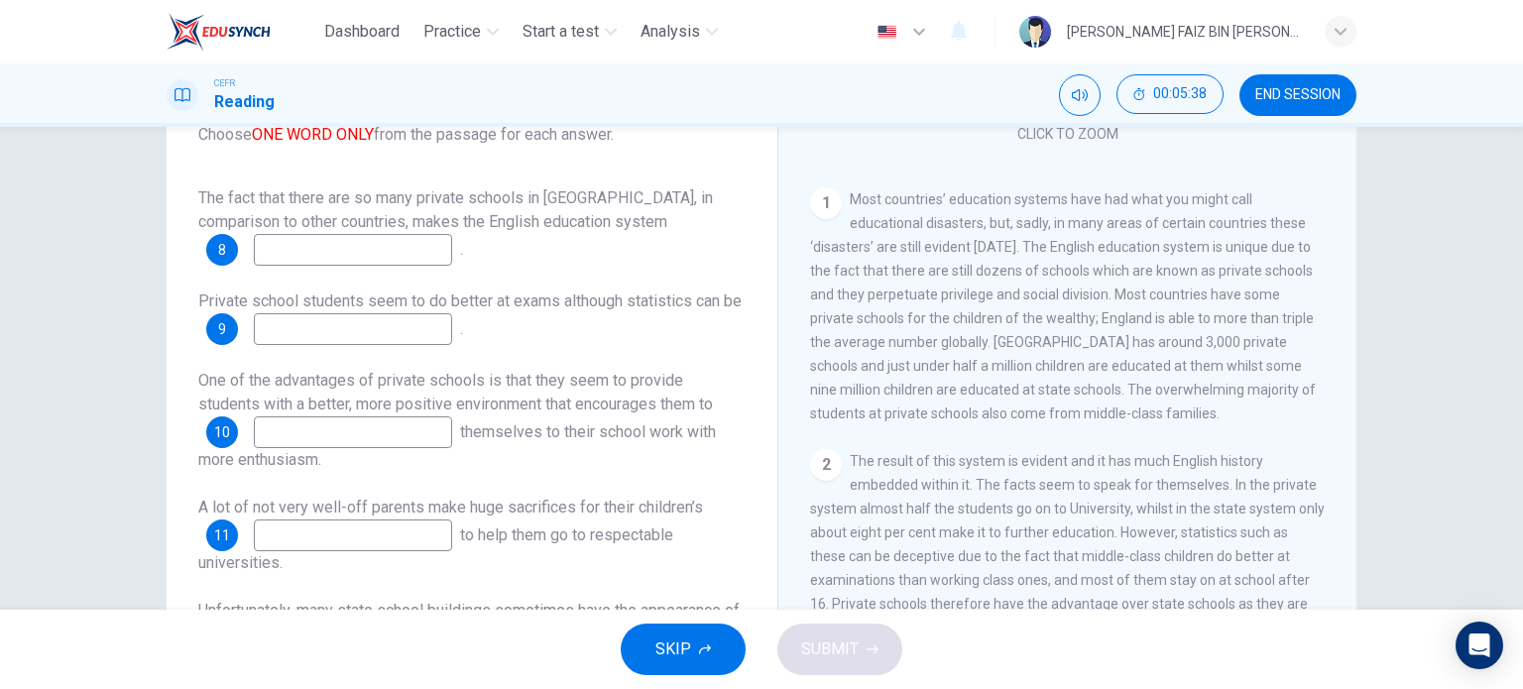
click at [365, 245] on input at bounding box center [353, 250] width 198 height 32
type input "unique"
click at [366, 315] on input at bounding box center [353, 329] width 198 height 32
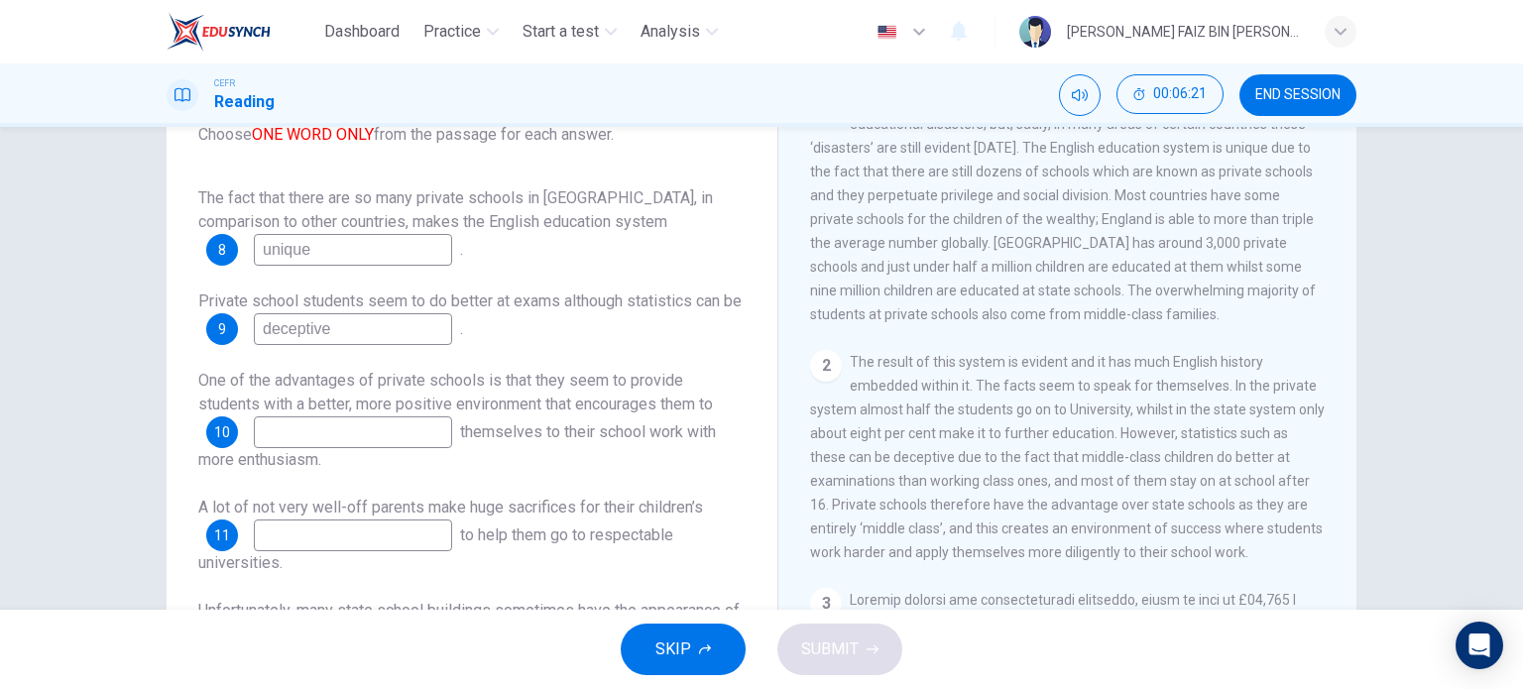
type input "deceptive"
click at [393, 432] on input at bounding box center [353, 433] width 198 height 32
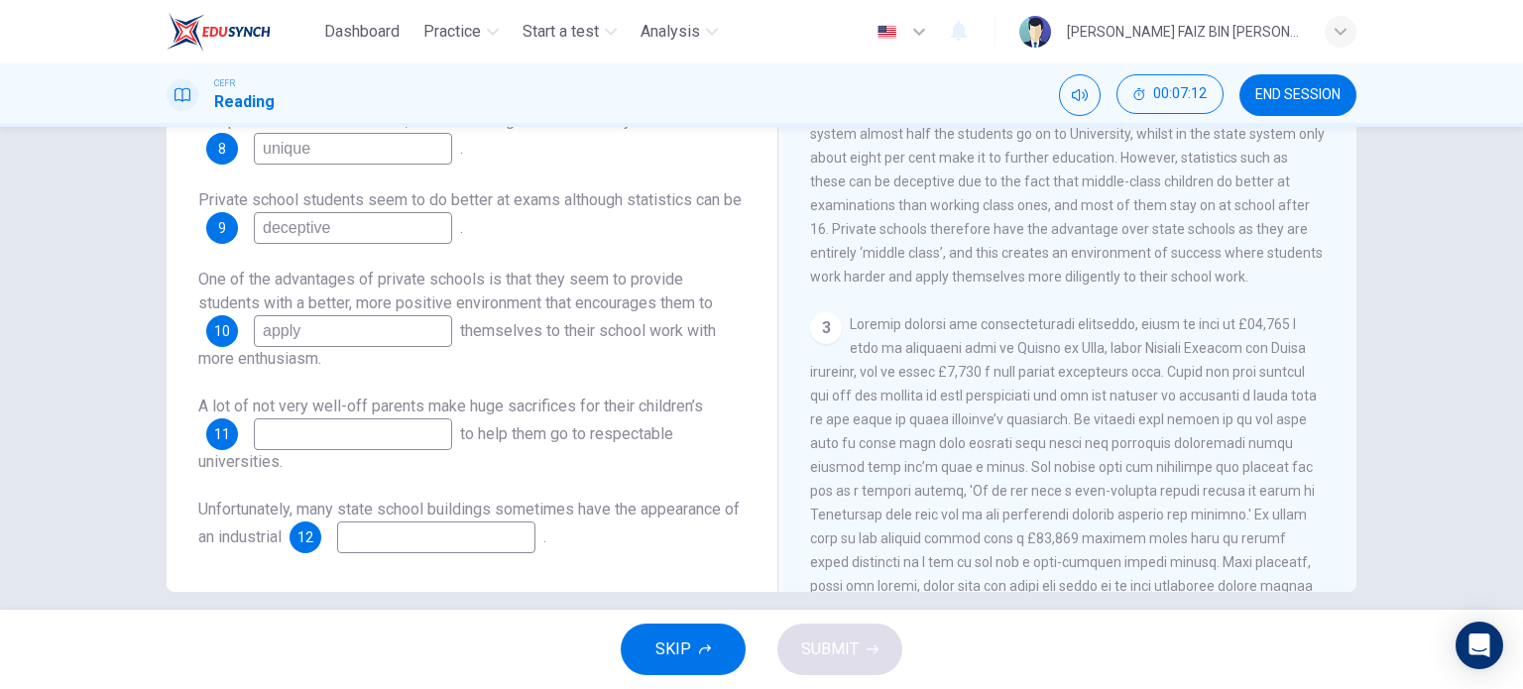
scroll to position [286, 0]
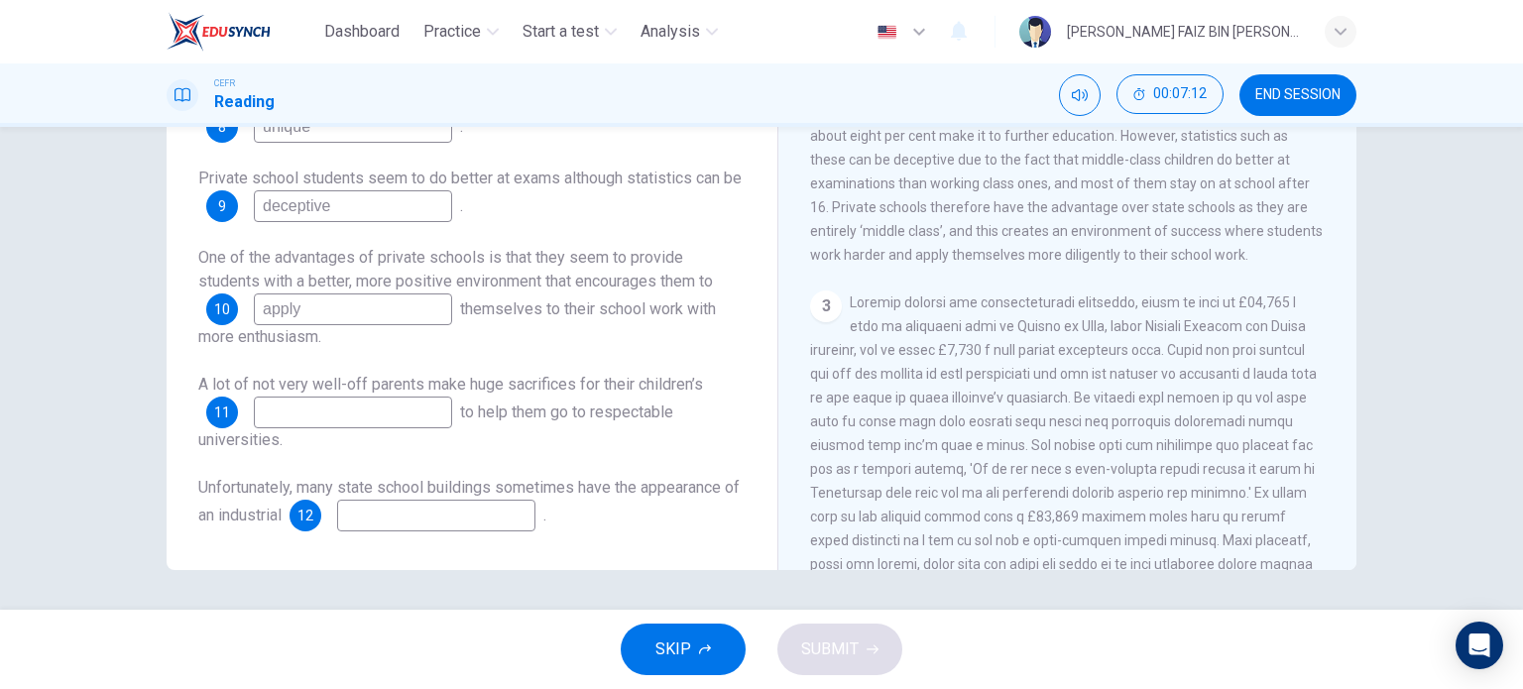
type input "apply"
click at [409, 412] on input at bounding box center [353, 413] width 198 height 32
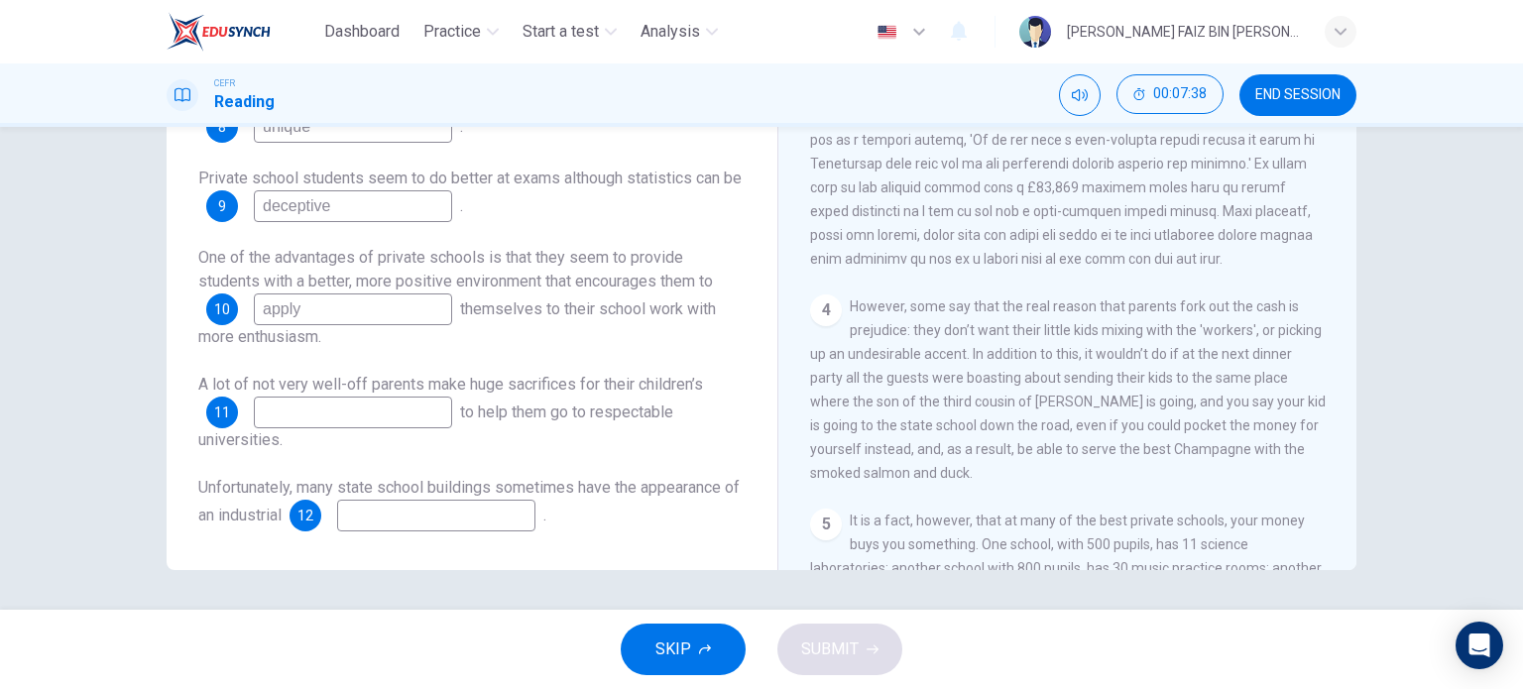
scroll to position [793, 0]
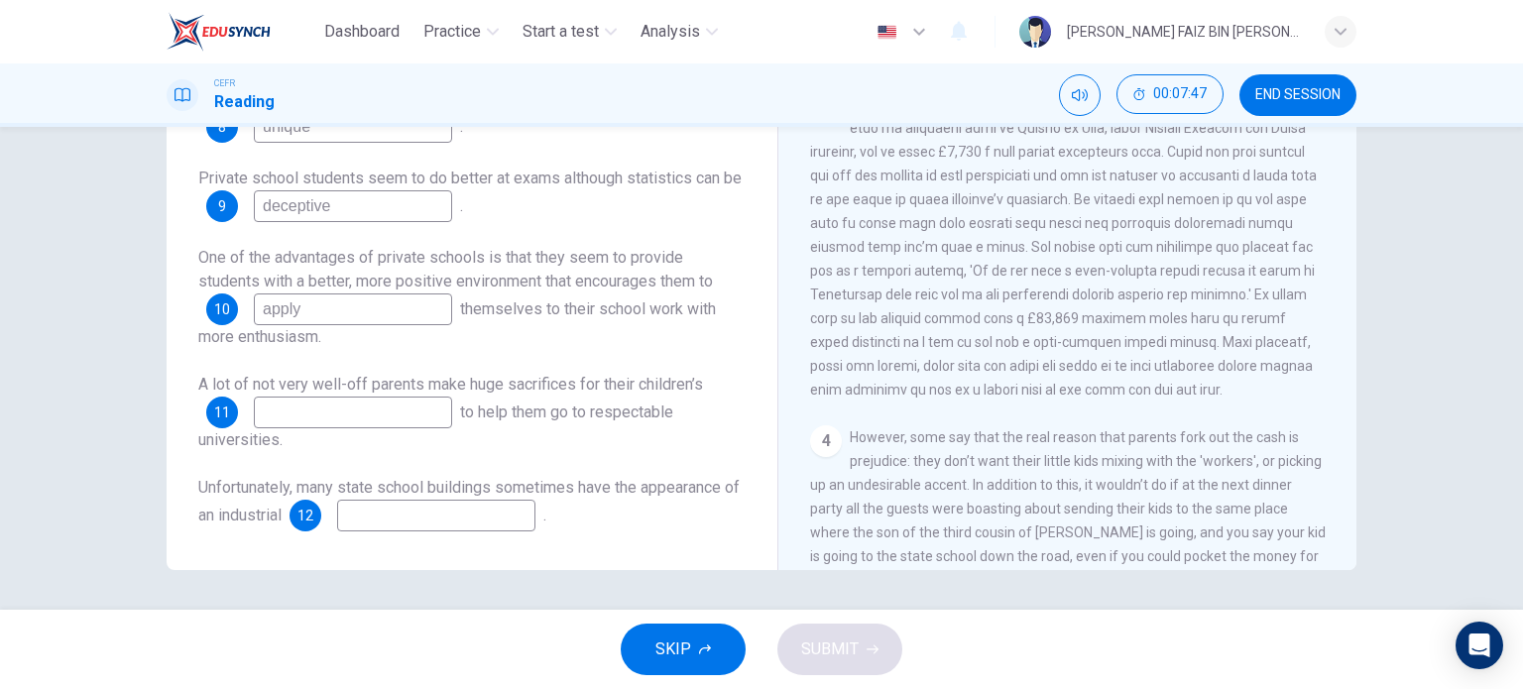
click at [367, 419] on input at bounding box center [353, 413] width 198 height 32
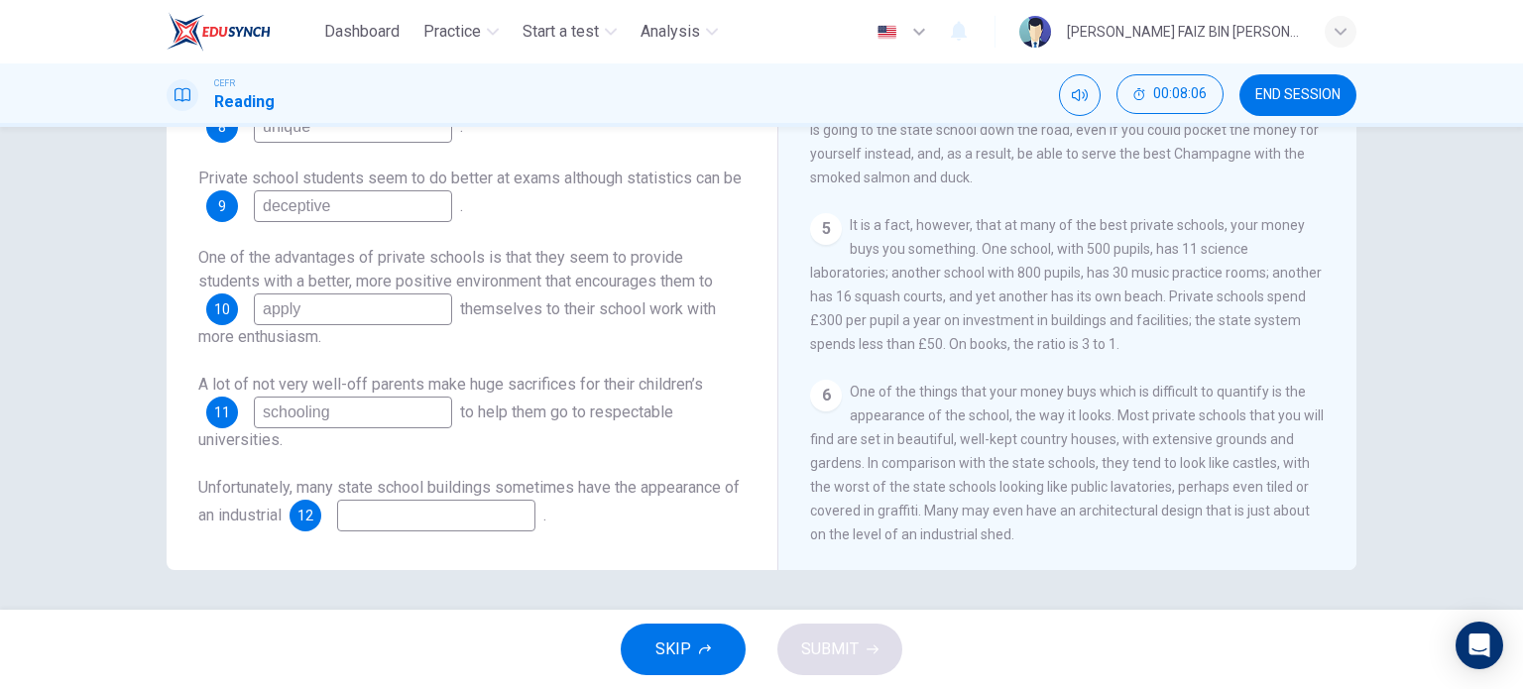
scroll to position [1261, 0]
type input "schooling"
click at [405, 519] on input at bounding box center [436, 516] width 198 height 32
type input "shed"
click at [811, 636] on span "SUBMIT" at bounding box center [830, 650] width 58 height 28
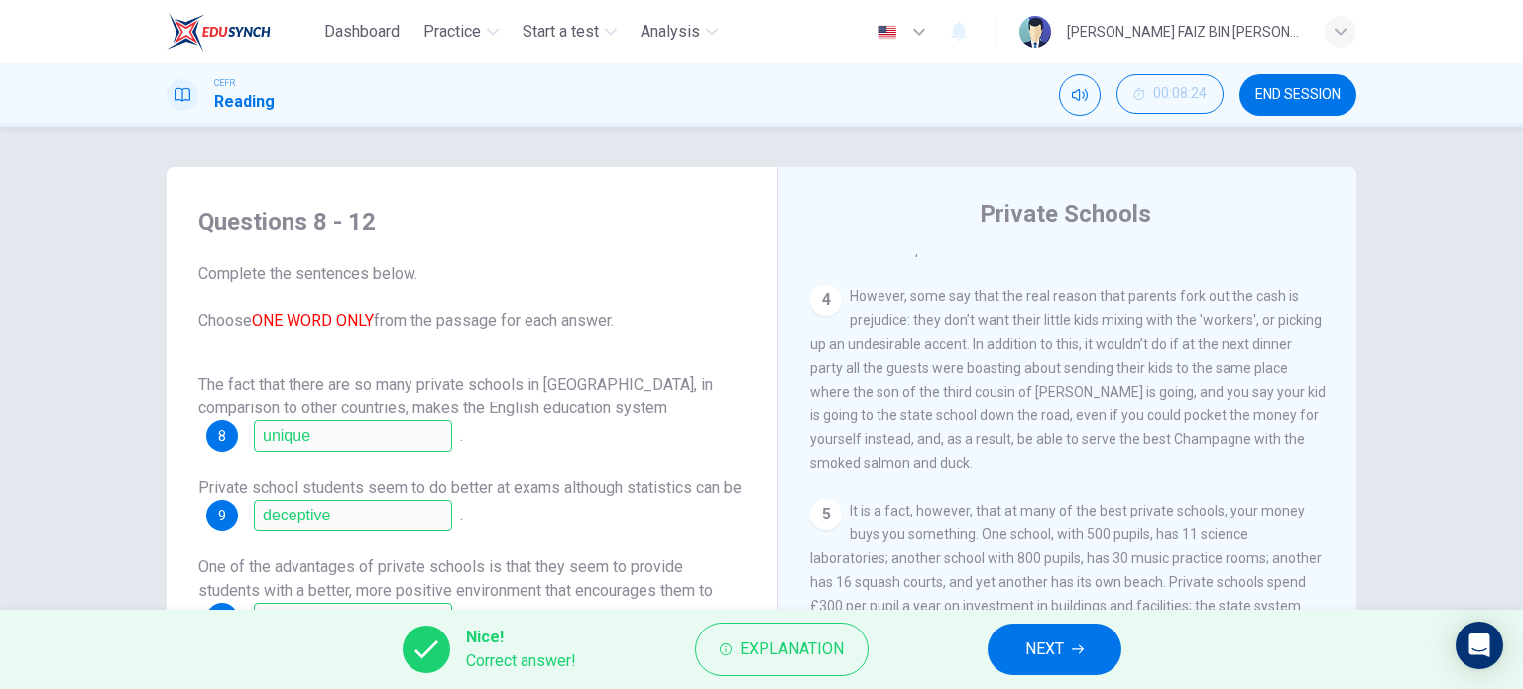
scroll to position [24, 0]
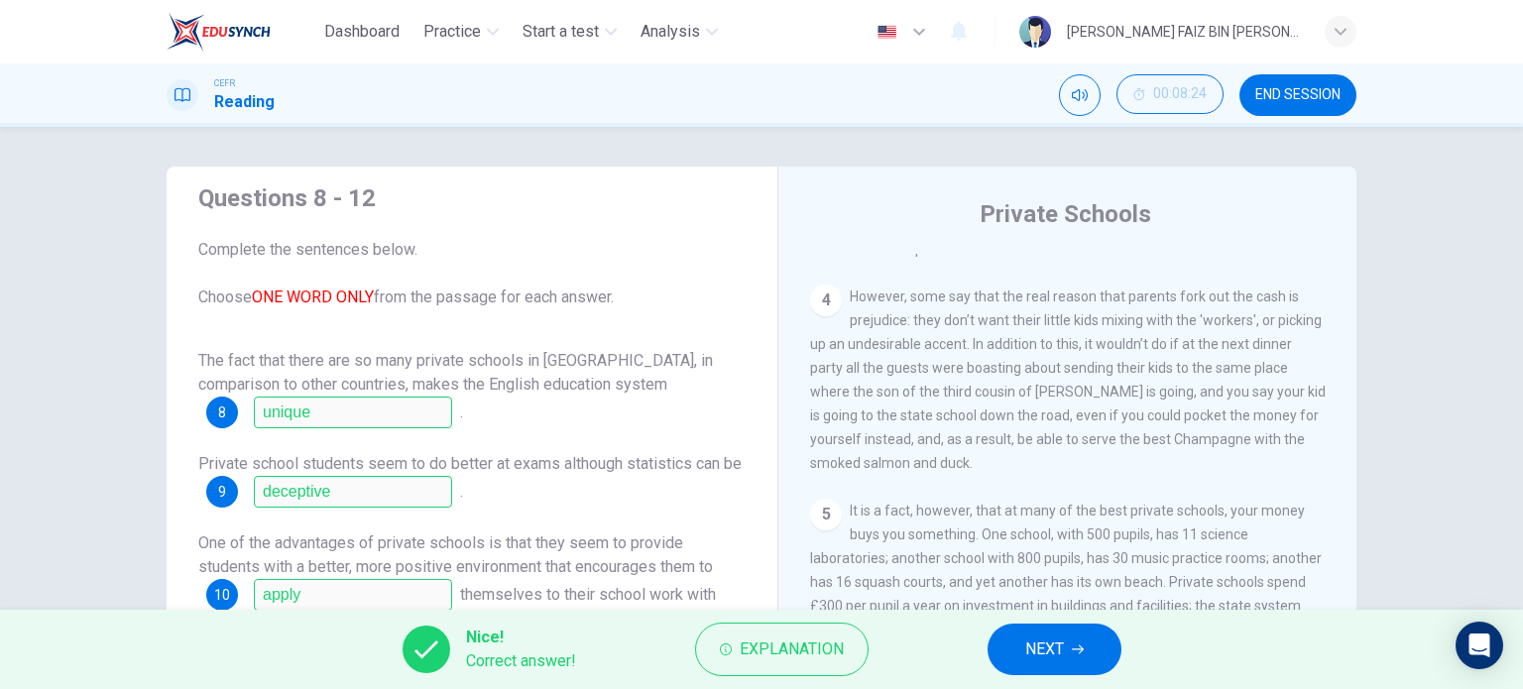
click at [1052, 653] on span "NEXT" at bounding box center [1044, 650] width 39 height 28
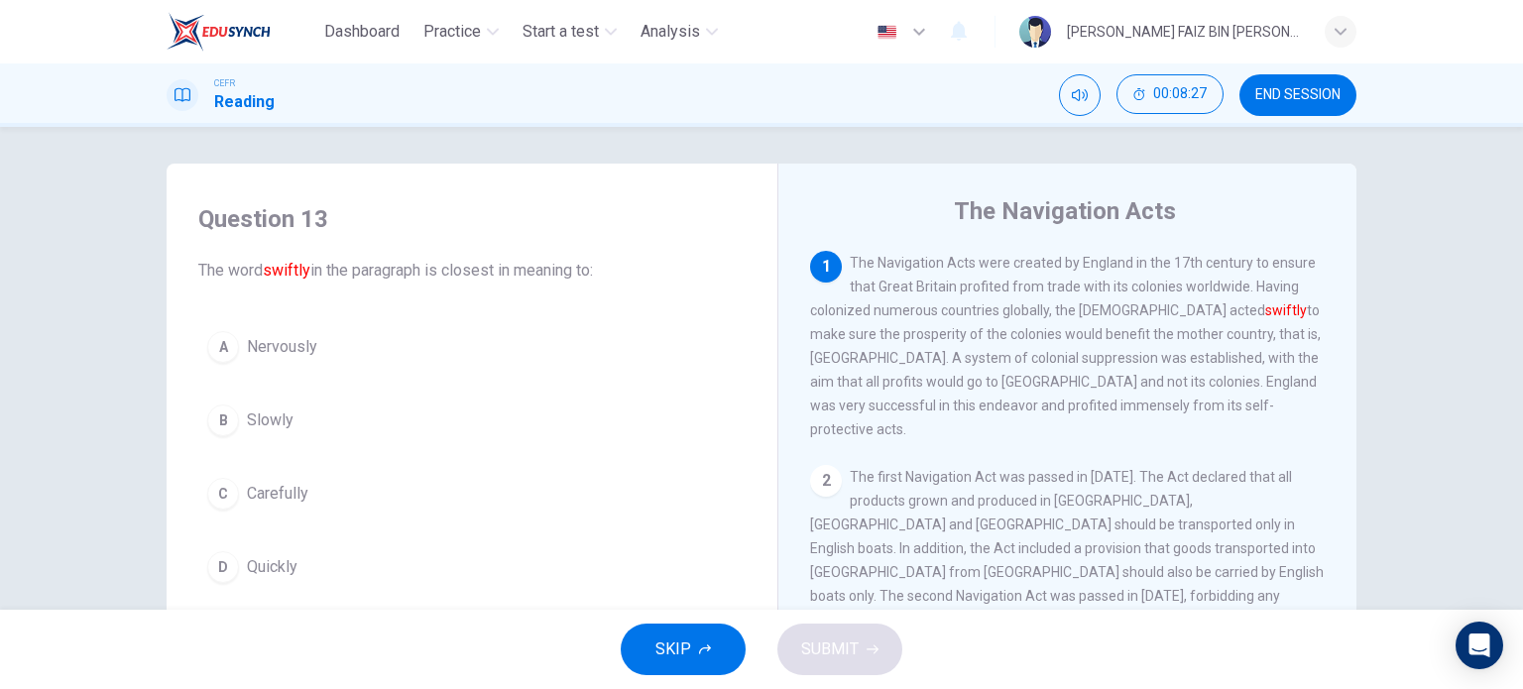
scroll to position [0, 0]
click at [1303, 106] on button "END SESSION" at bounding box center [1298, 95] width 117 height 42
